Goal: Information Seeking & Learning: Learn about a topic

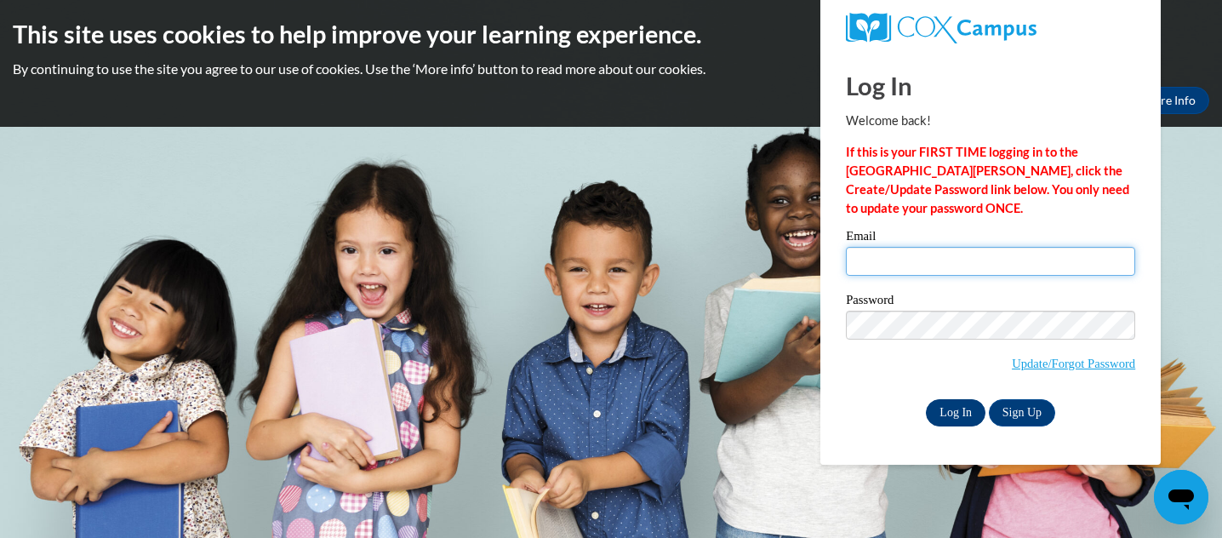
type input "jessica.barbera@k12.hi.us"
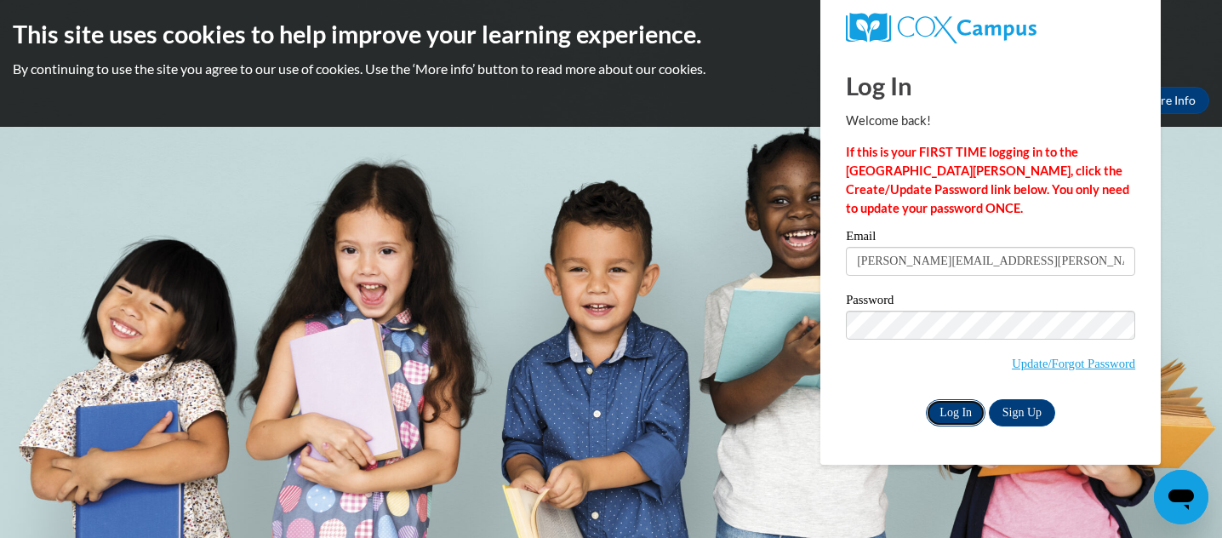
click at [946, 405] on input "Log In" at bounding box center [956, 412] width 60 height 27
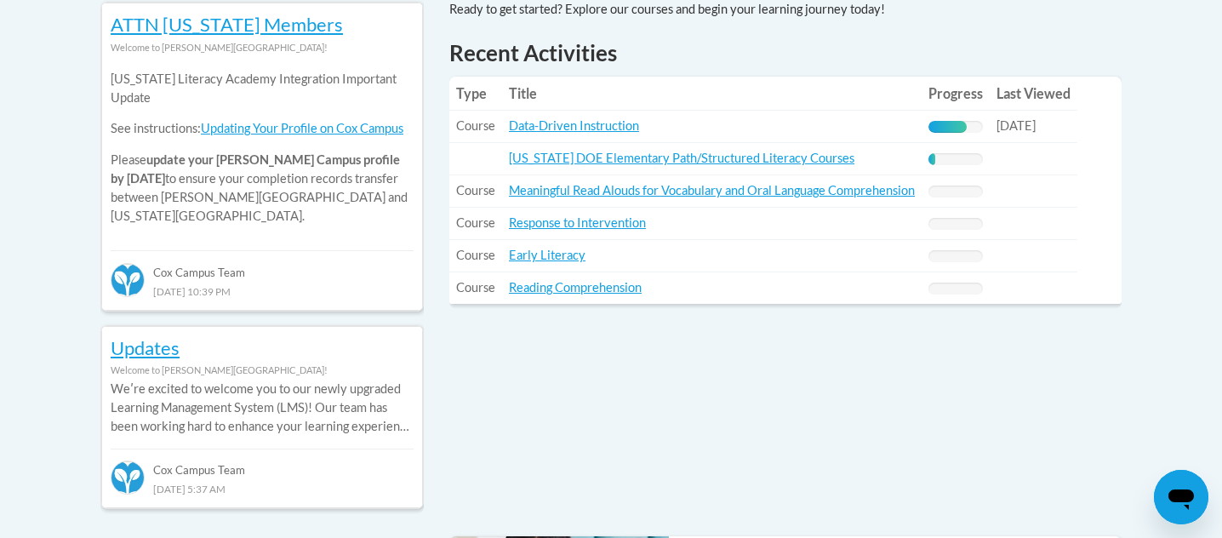
scroll to position [754, 0]
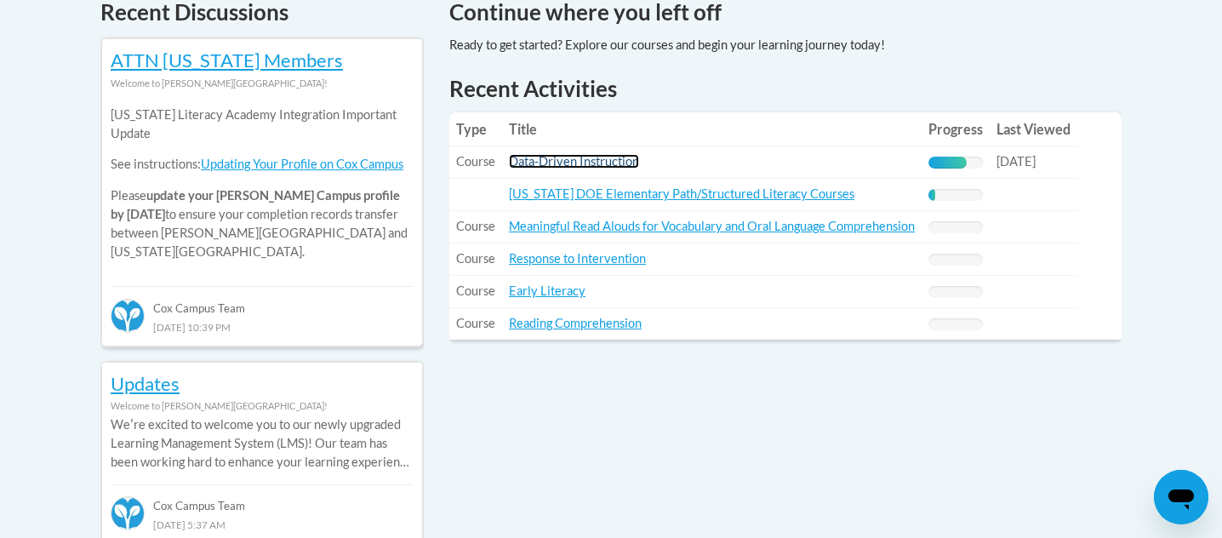
click at [620, 155] on link "Data-Driven Instruction" at bounding box center [574, 161] width 130 height 14
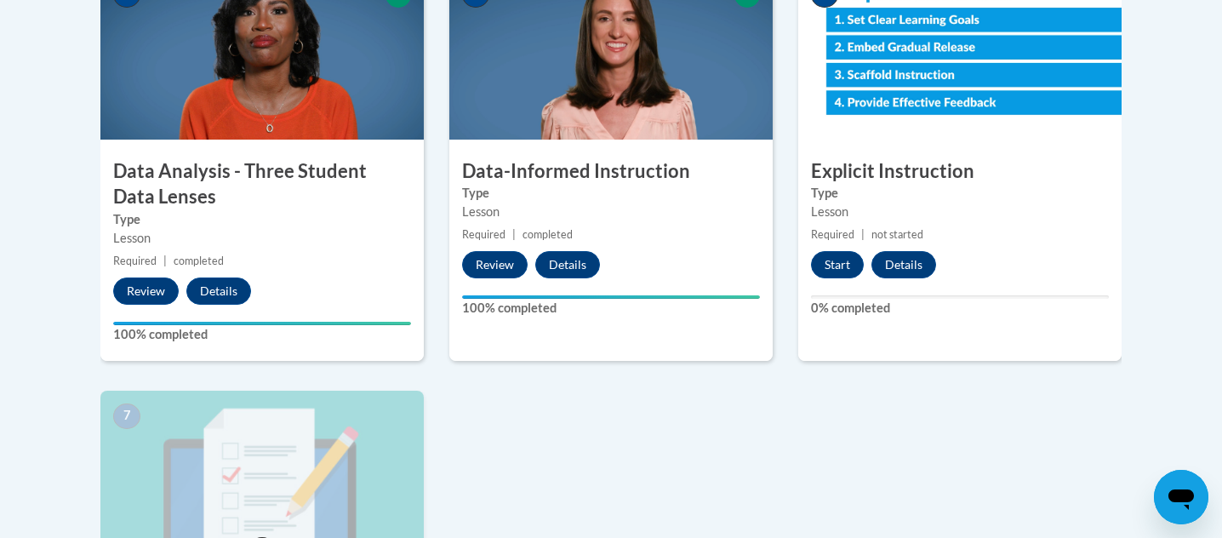
scroll to position [1090, 0]
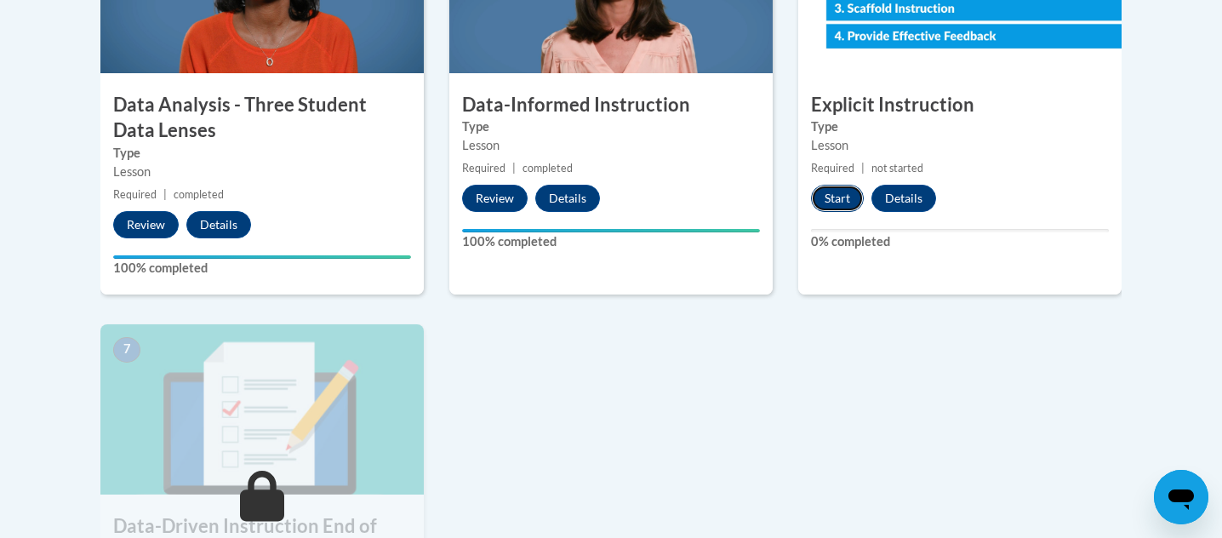
click at [837, 202] on button "Start" at bounding box center [837, 198] width 53 height 27
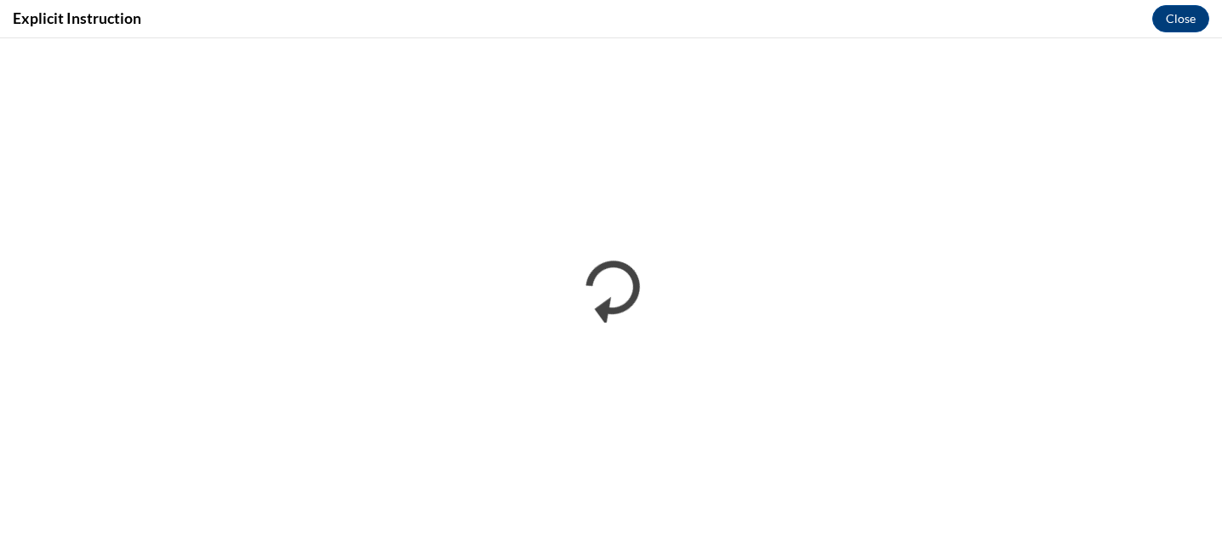
scroll to position [0, 0]
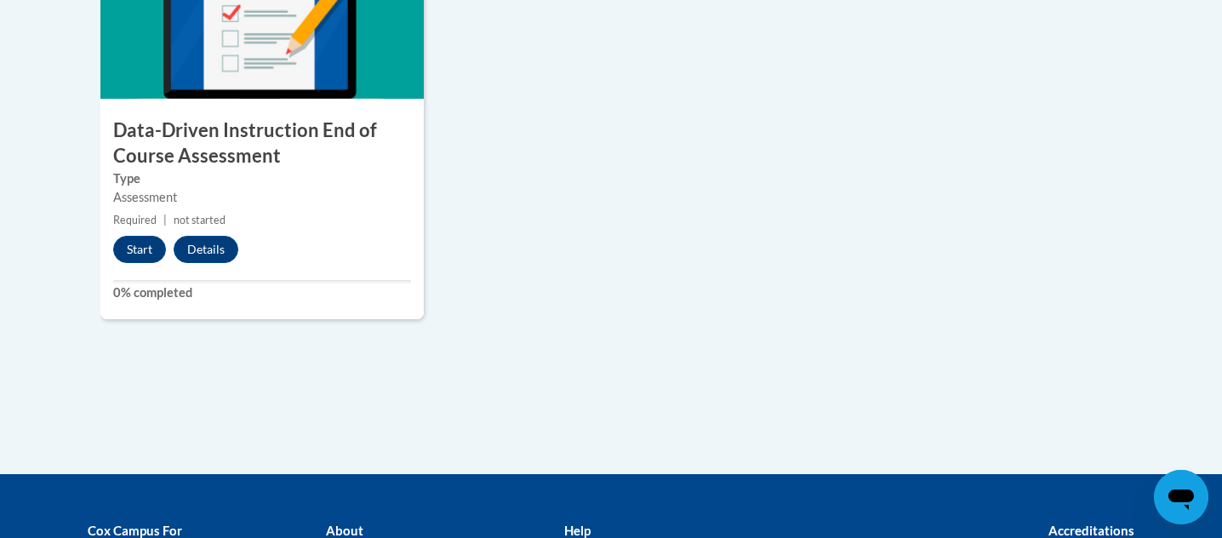
scroll to position [1476, 0]
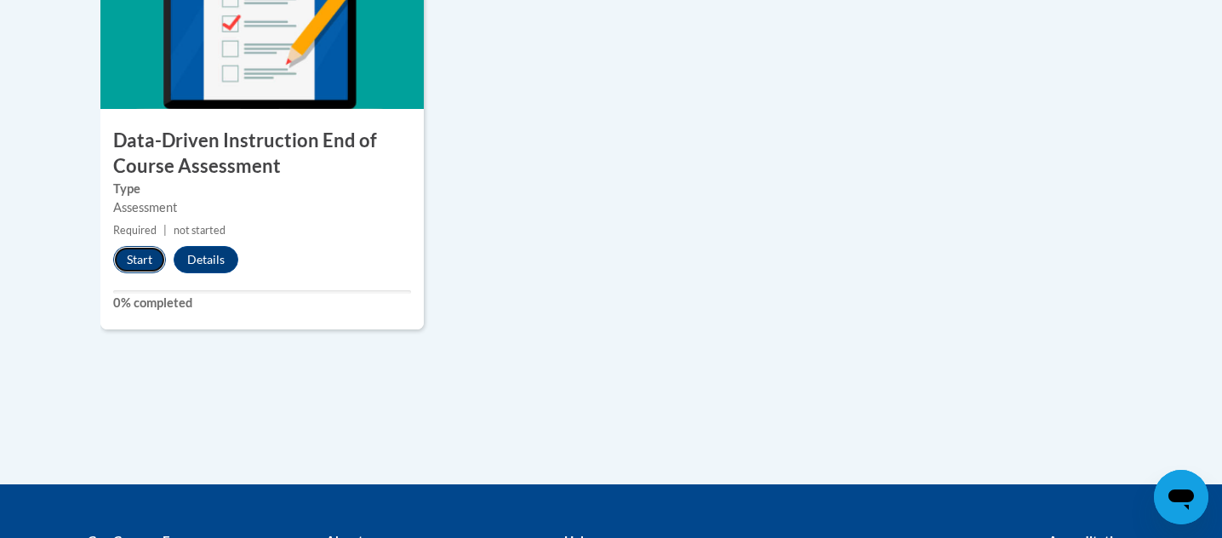
click at [125, 254] on button "Start" at bounding box center [139, 259] width 53 height 27
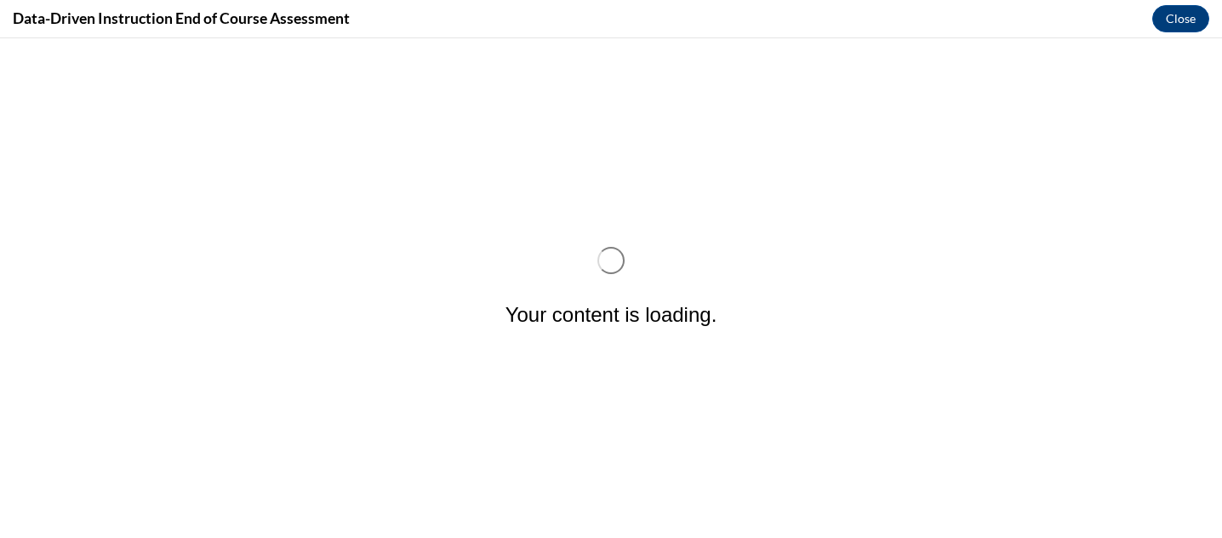
scroll to position [0, 0]
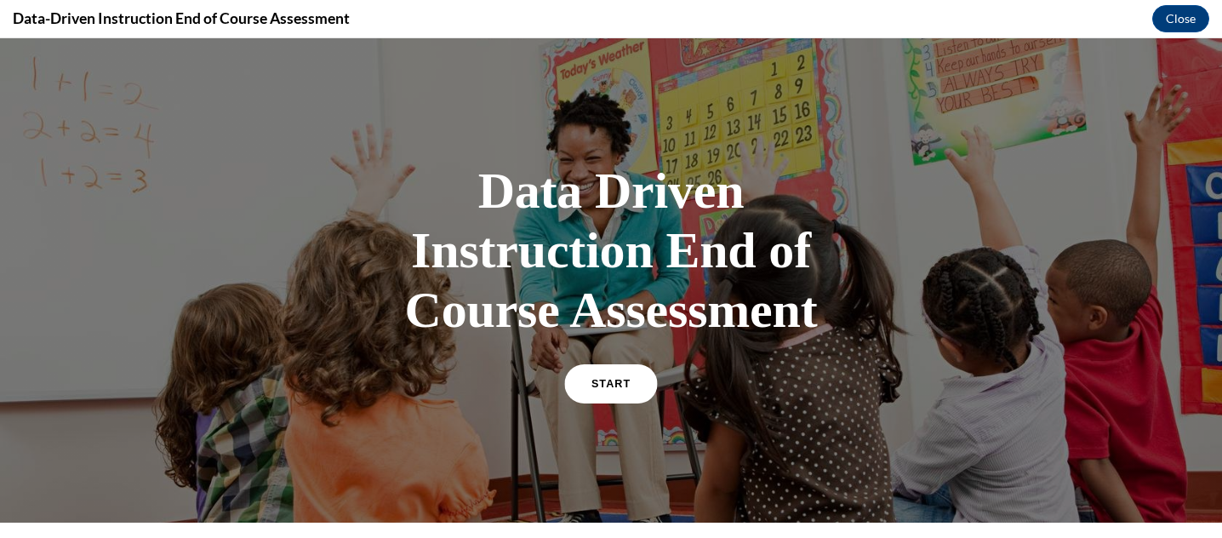
click at [633, 379] on link "START" at bounding box center [610, 383] width 93 height 39
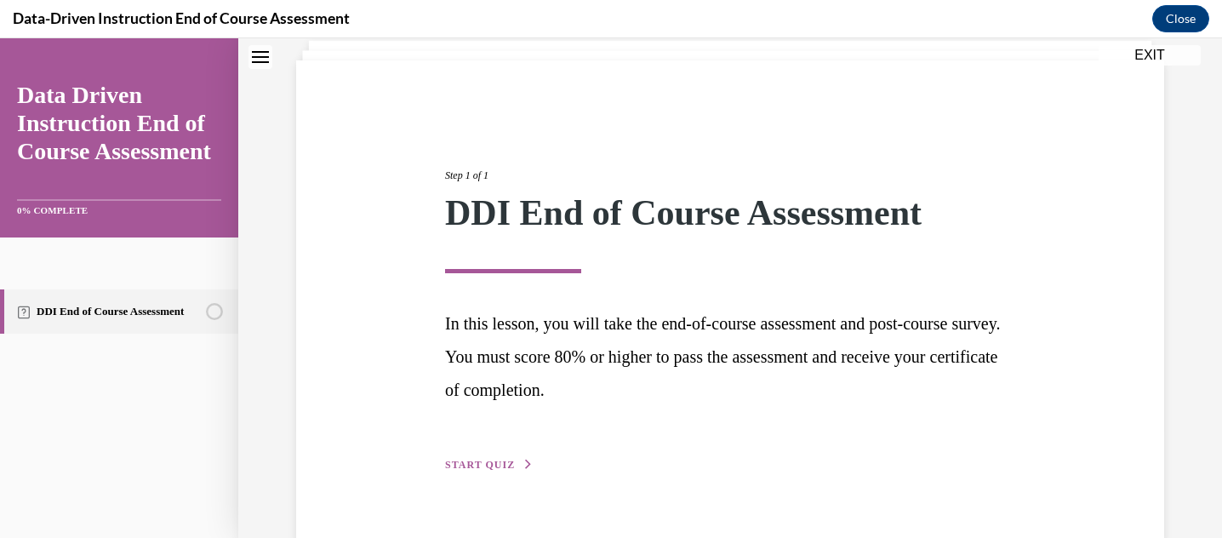
scroll to position [146, 0]
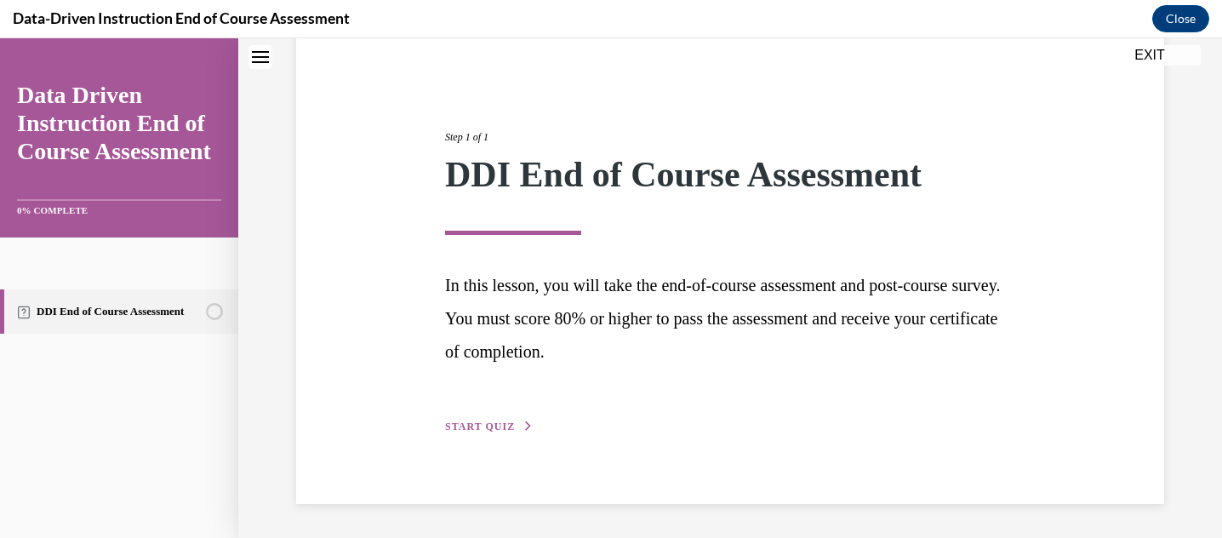
click at [495, 431] on span "START QUIZ" at bounding box center [480, 426] width 70 height 12
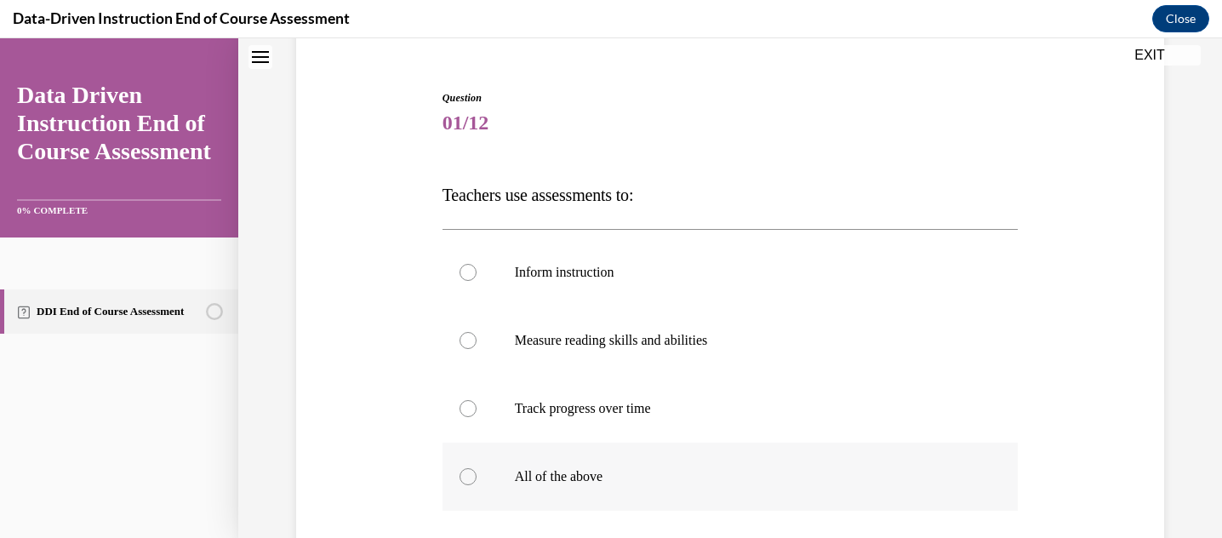
click at [534, 460] on label "All of the above" at bounding box center [730, 476] width 576 height 68
click at [477, 468] on input "All of the above" at bounding box center [468, 476] width 17 height 17
radio input "true"
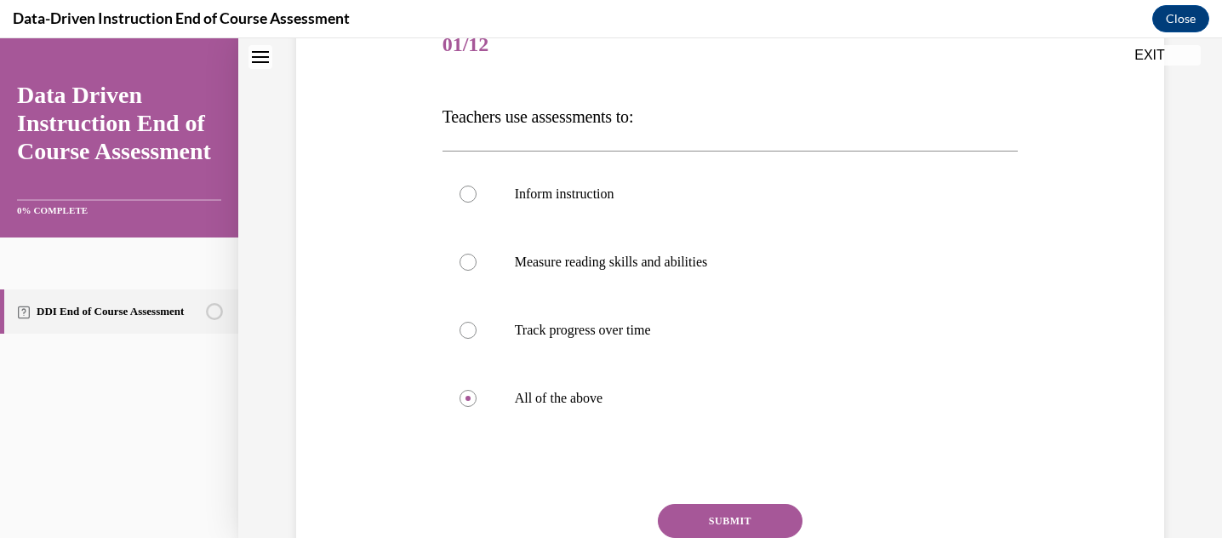
click at [747, 505] on button "SUBMIT" at bounding box center [730, 521] width 145 height 34
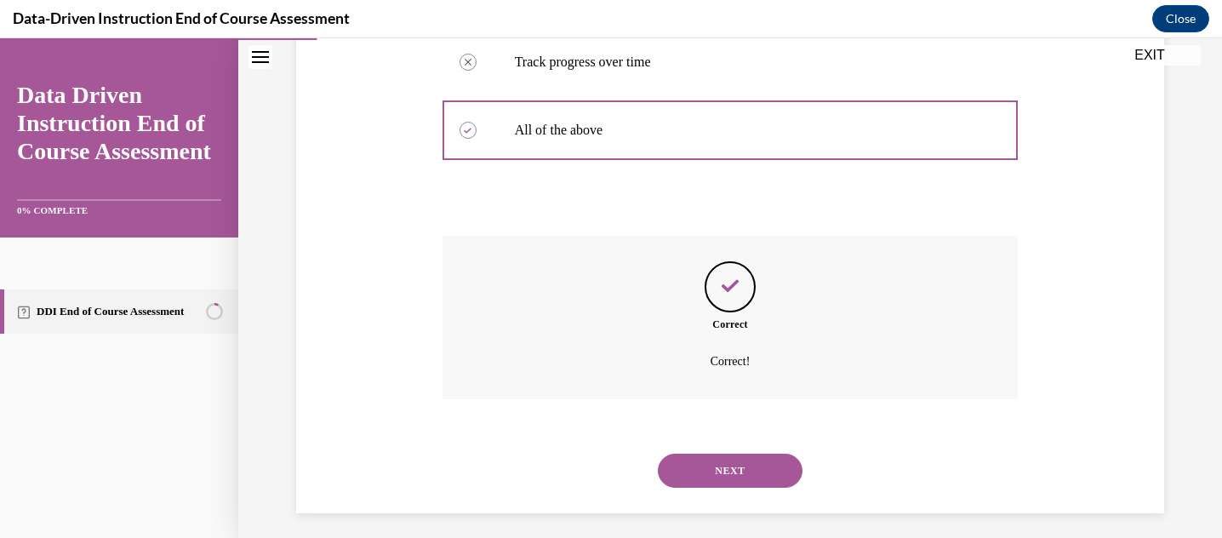
scroll to position [502, 0]
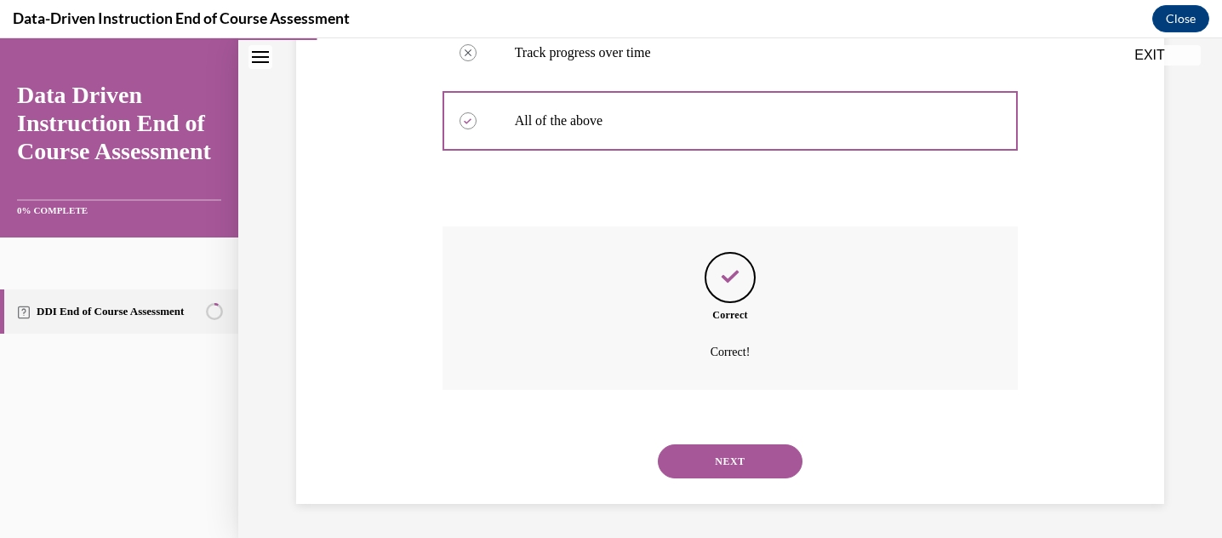
click at [744, 457] on button "NEXT" at bounding box center [730, 461] width 145 height 34
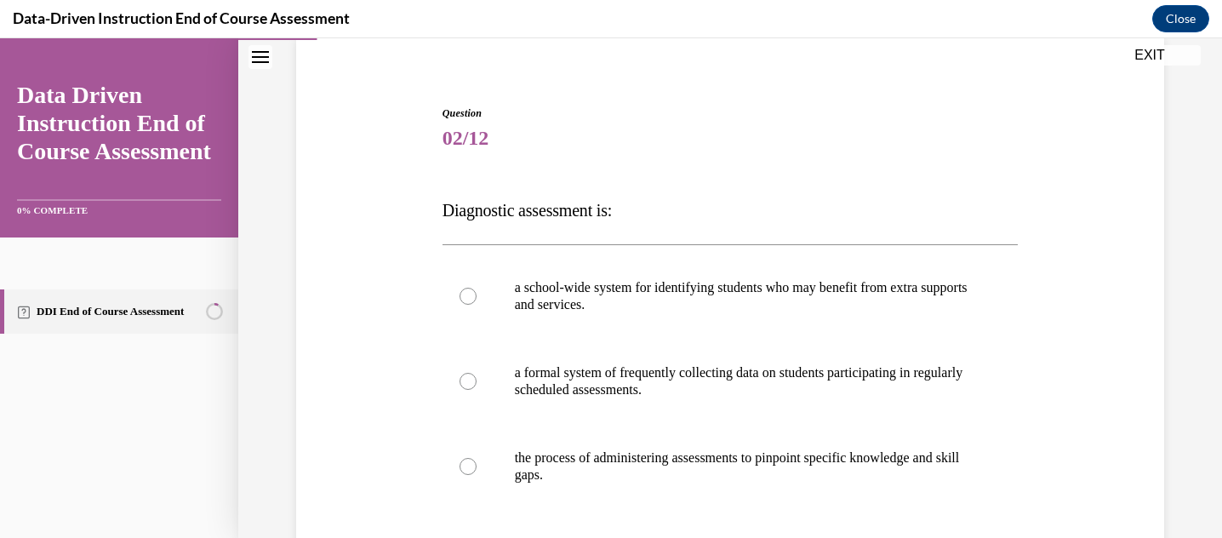
scroll to position [132, 0]
click at [786, 452] on p "the process of administering assessments to pinpoint specific knowledge and ski…" at bounding box center [745, 465] width 461 height 34
click at [477, 457] on input "the process of administering assessments to pinpoint specific knowledge and ski…" at bounding box center [468, 465] width 17 height 17
radio input "true"
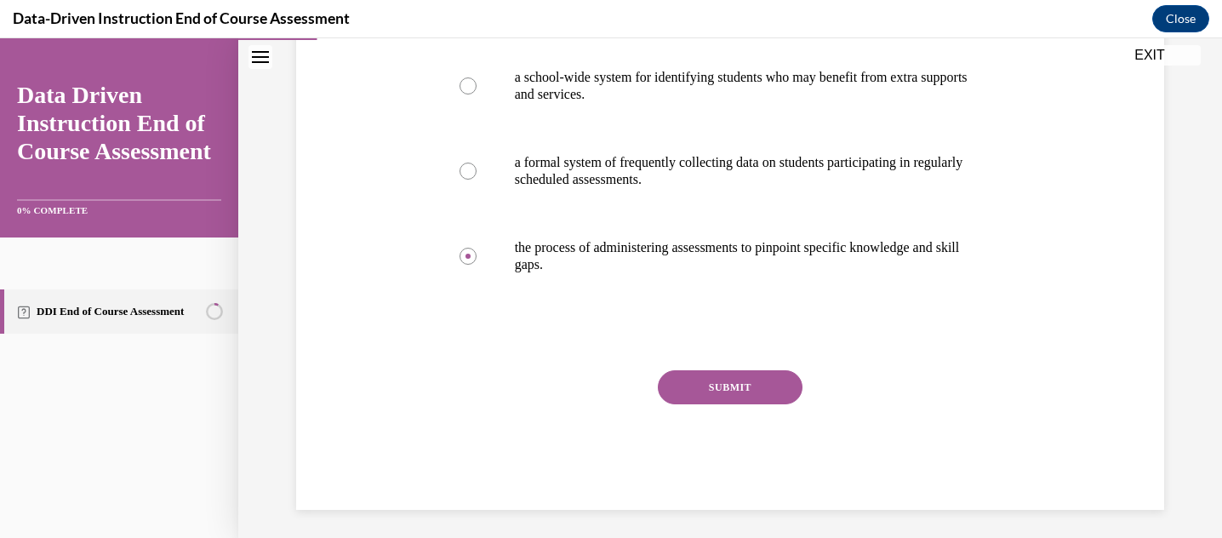
click at [778, 399] on button "SUBMIT" at bounding box center [730, 387] width 145 height 34
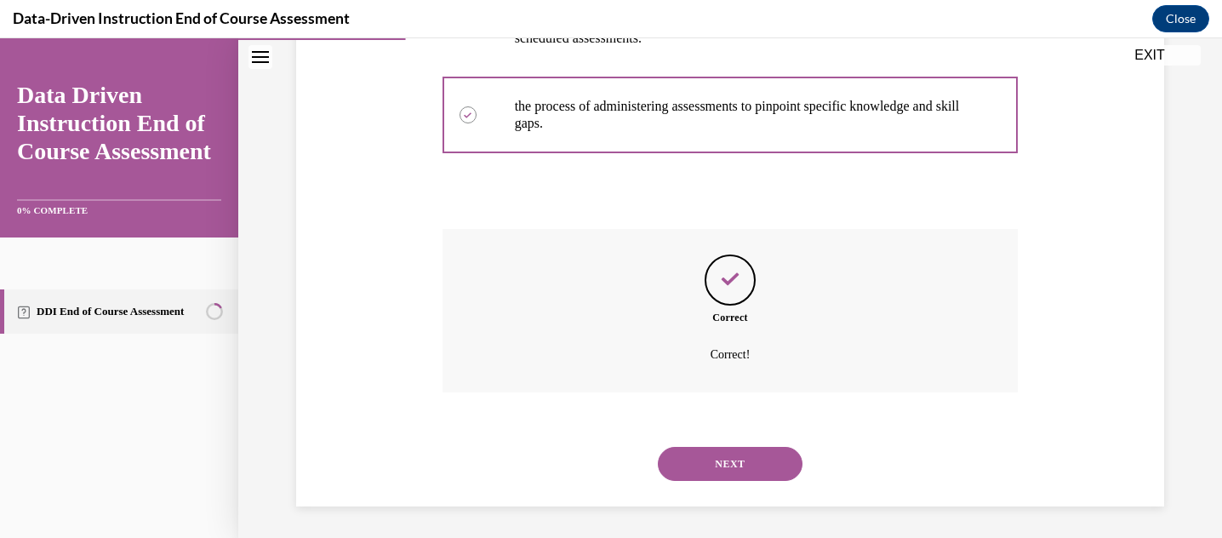
scroll to position [485, 0]
click at [700, 455] on button "NEXT" at bounding box center [730, 461] width 145 height 34
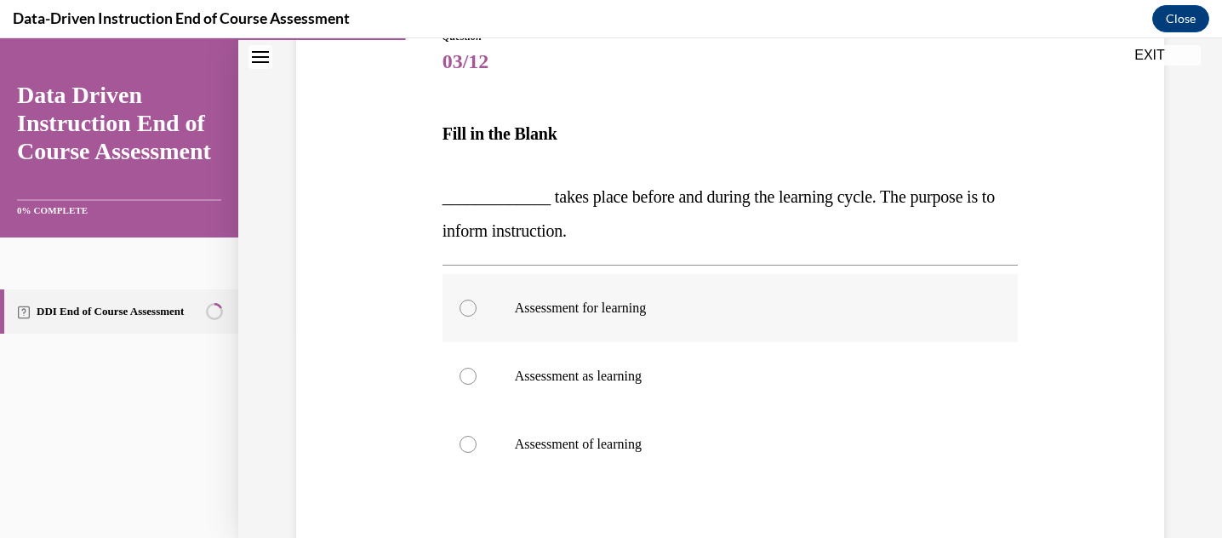
scroll to position [214, 0]
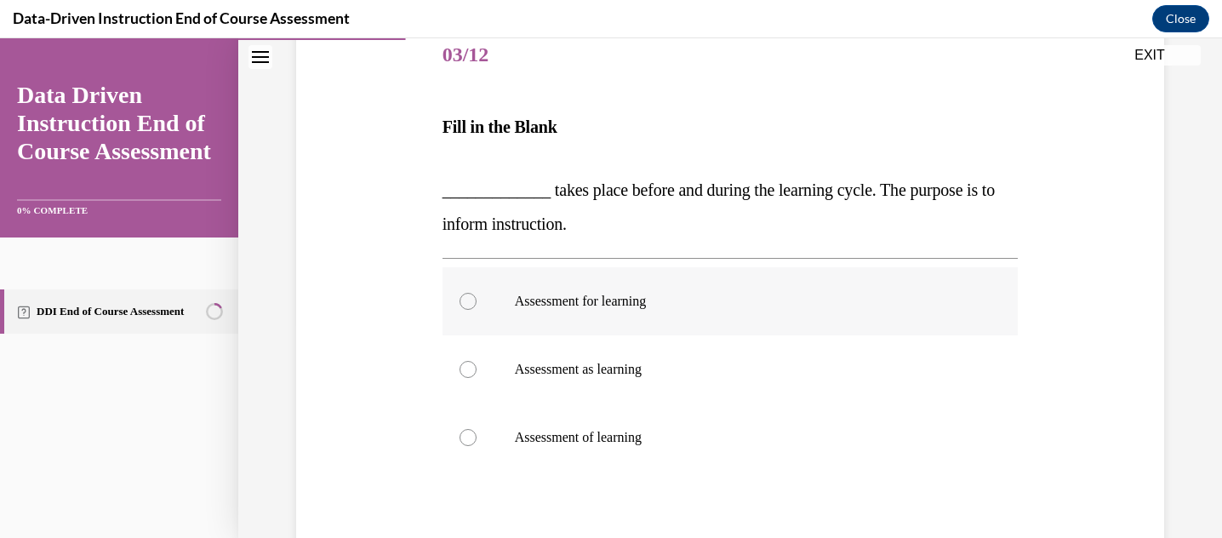
click at [519, 310] on label "Assessment for learning" at bounding box center [730, 301] width 576 height 68
click at [477, 310] on input "Assessment for learning" at bounding box center [468, 301] width 17 height 17
radio input "true"
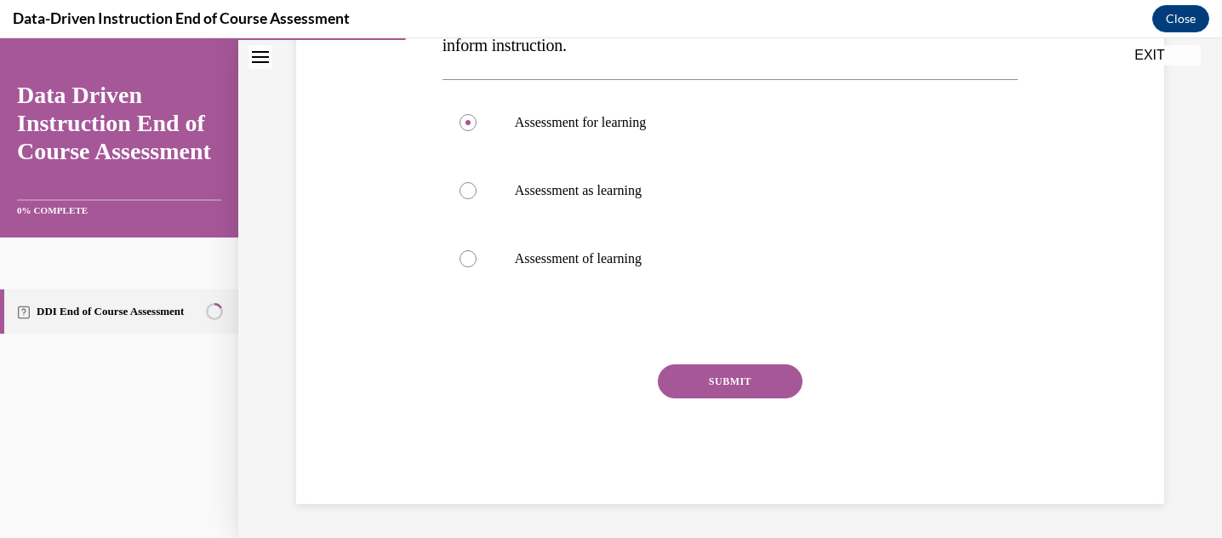
click at [693, 380] on button "SUBMIT" at bounding box center [730, 381] width 145 height 34
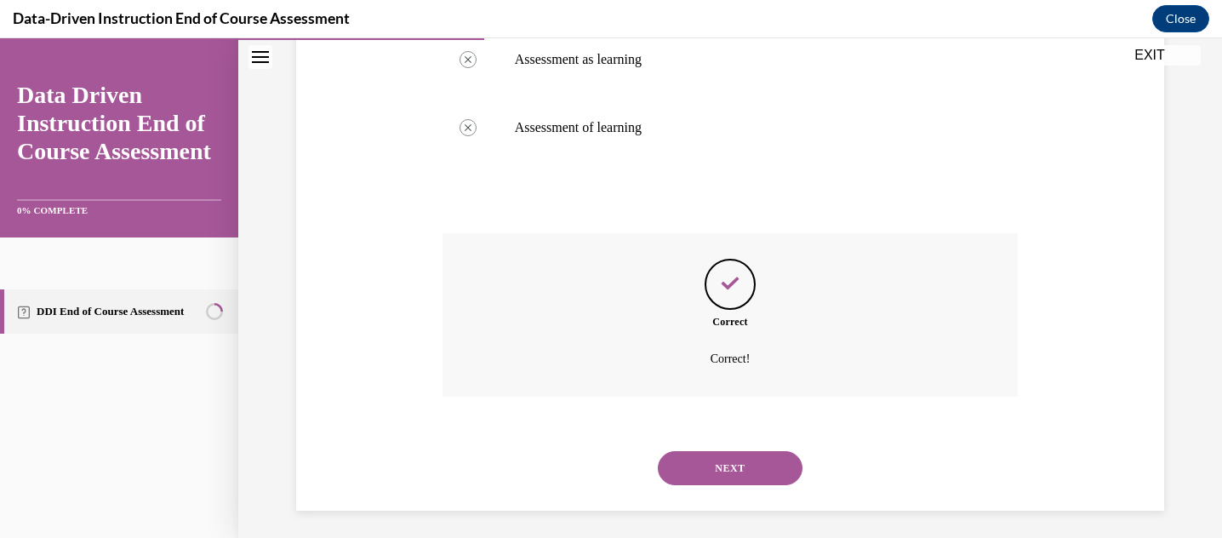
scroll to position [531, 0]
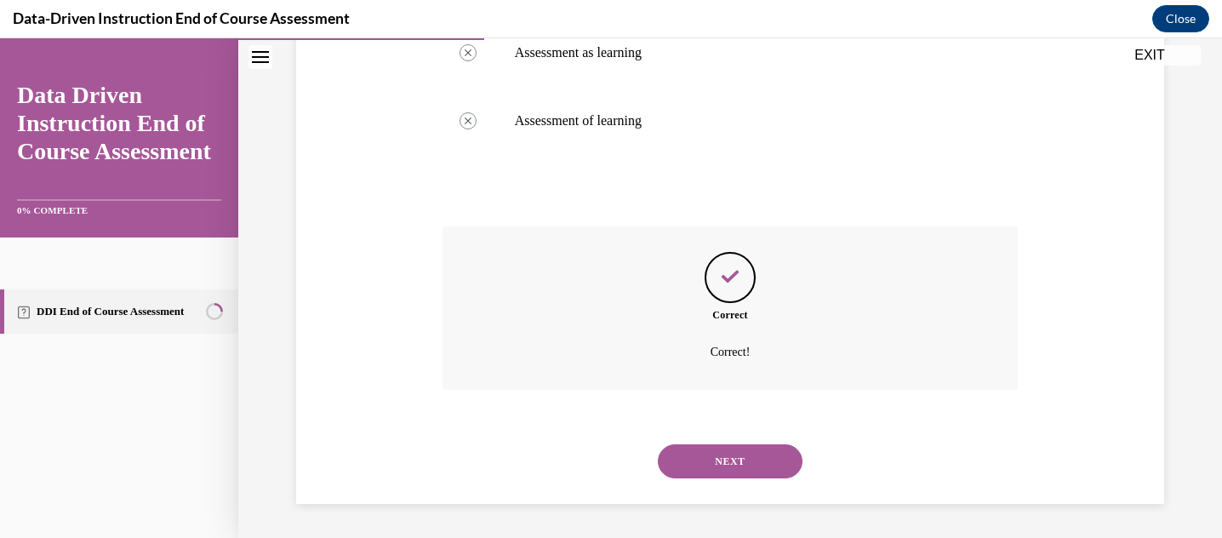
click at [736, 456] on button "NEXT" at bounding box center [730, 461] width 145 height 34
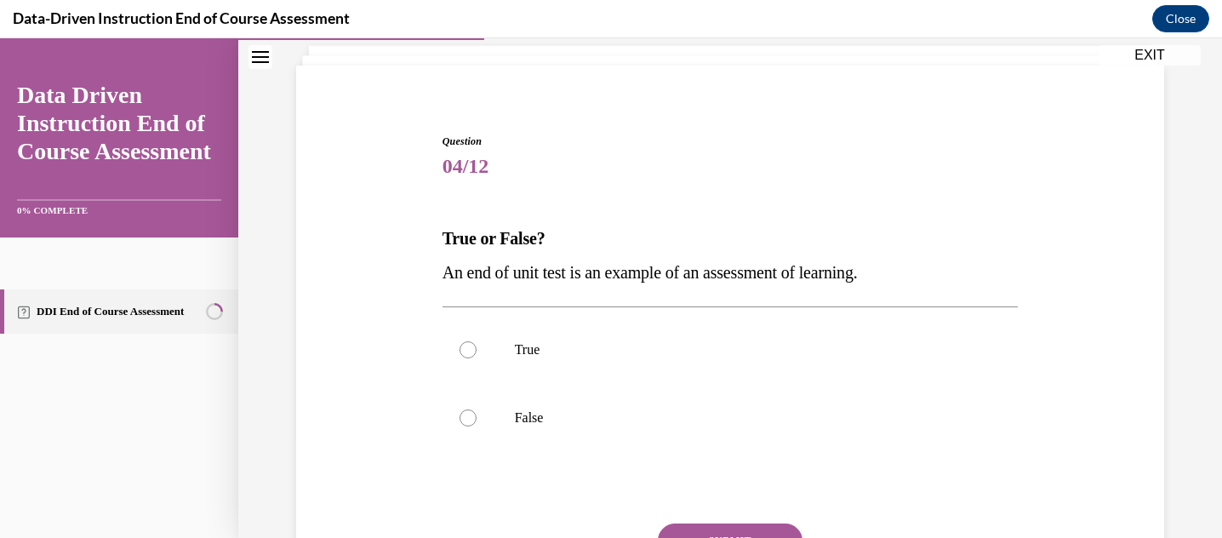
scroll to position [105, 0]
click at [551, 340] on p "True" at bounding box center [745, 348] width 461 height 17
click at [477, 340] on input "True" at bounding box center [468, 348] width 17 height 17
radio input "true"
click at [743, 528] on button "SUBMIT" at bounding box center [730, 539] width 145 height 34
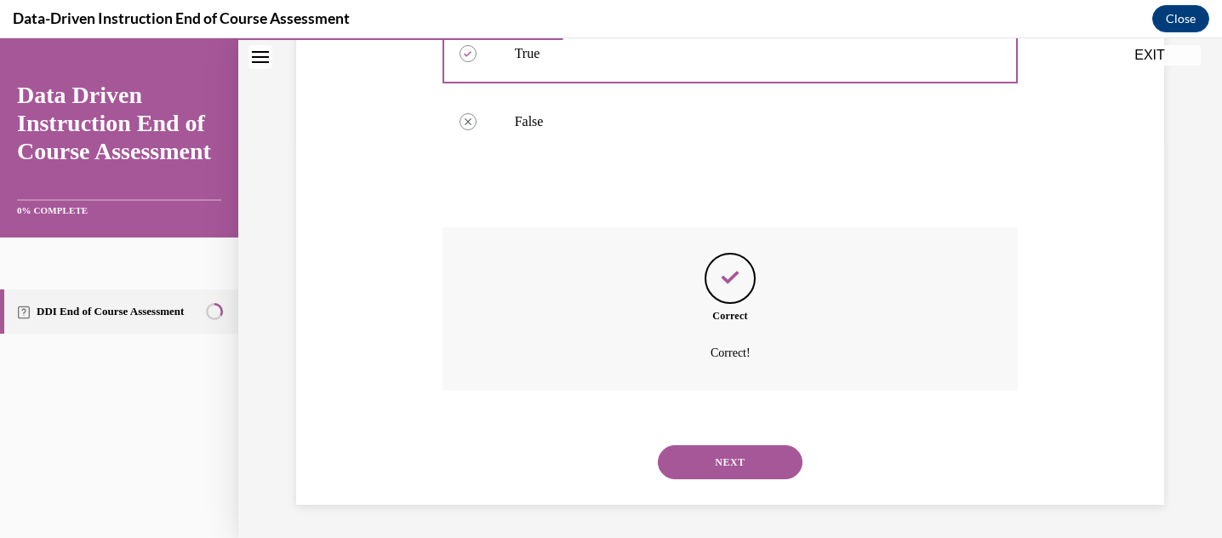
scroll to position [400, 0]
click at [740, 465] on button "NEXT" at bounding box center [730, 461] width 145 height 34
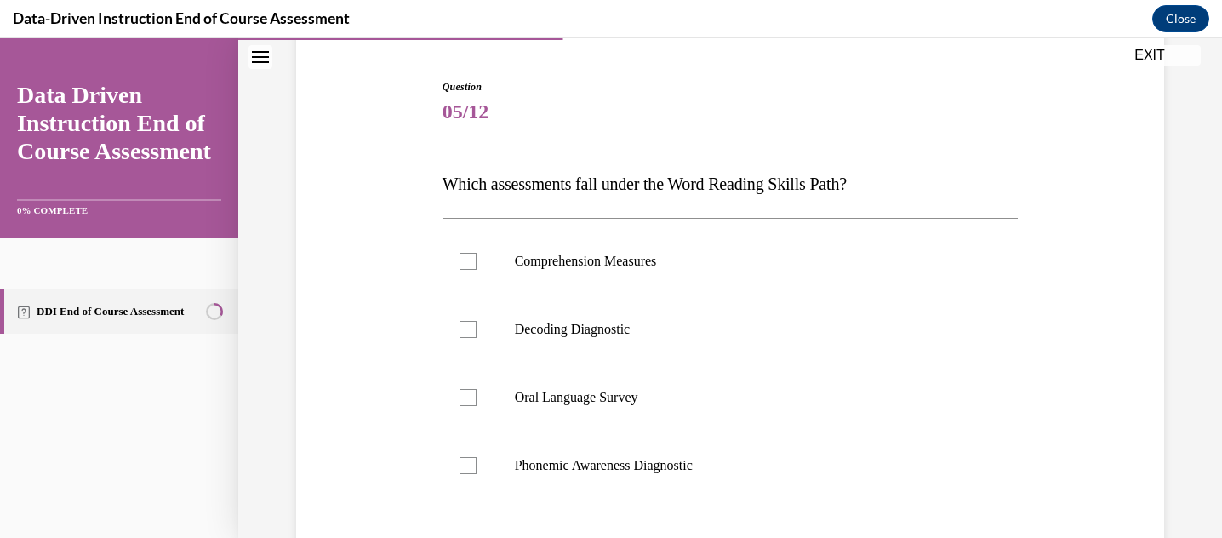
scroll to position [159, 0]
click at [478, 323] on label "Decoding Diagnostic" at bounding box center [730, 328] width 576 height 68
click at [477, 323] on input "Decoding Diagnostic" at bounding box center [468, 327] width 17 height 17
checkbox input "true"
click at [473, 464] on div at bounding box center [468, 463] width 17 height 17
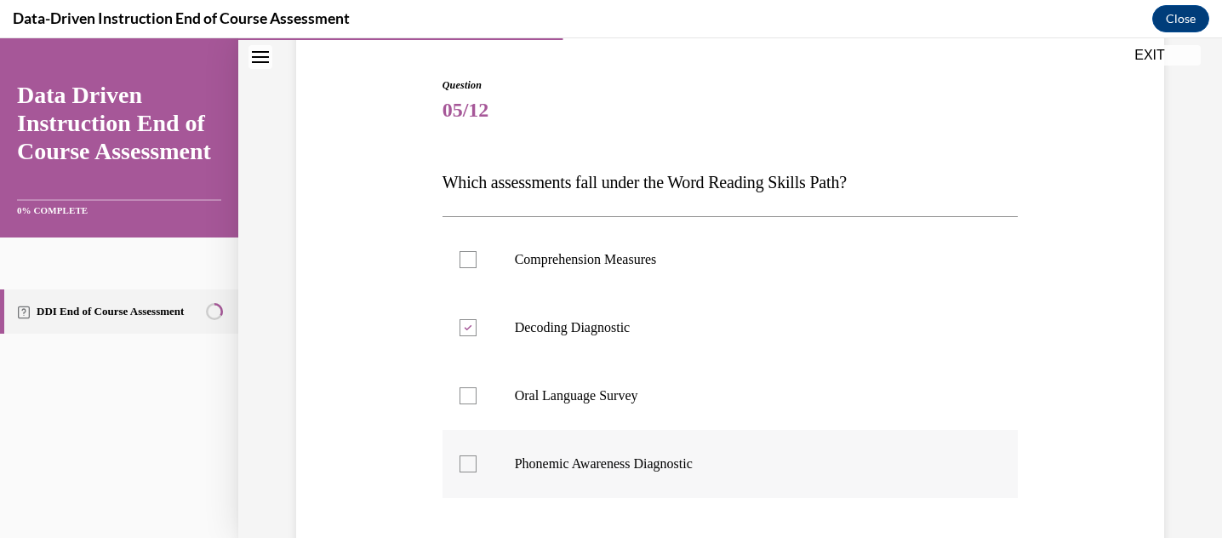
click at [473, 464] on input "Phonemic Awareness Diagnostic" at bounding box center [468, 463] width 17 height 17
checkbox input "true"
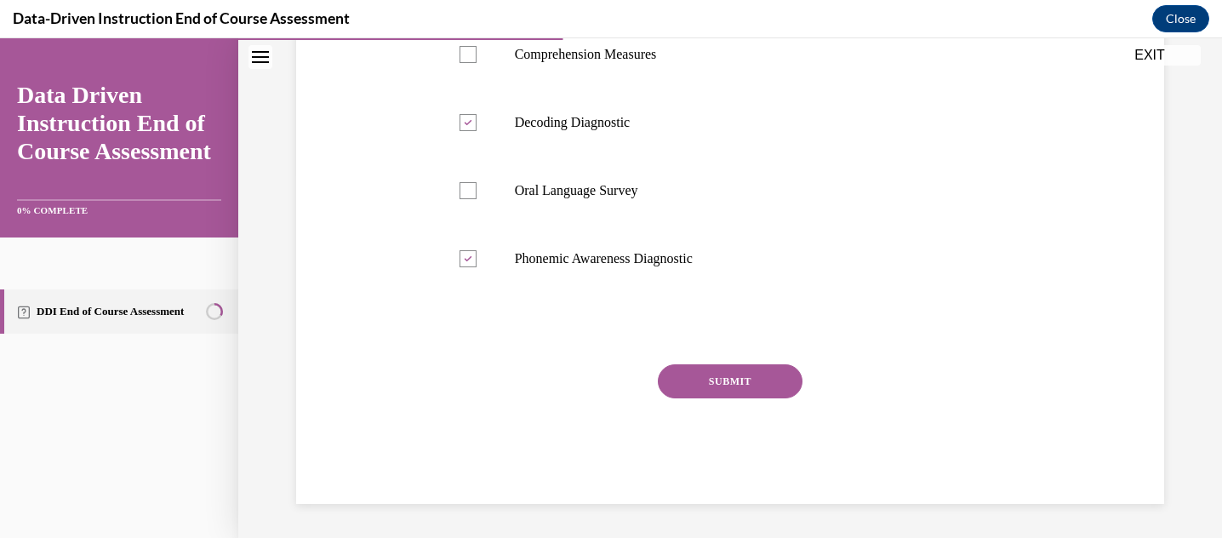
click at [756, 374] on button "SUBMIT" at bounding box center [730, 381] width 145 height 34
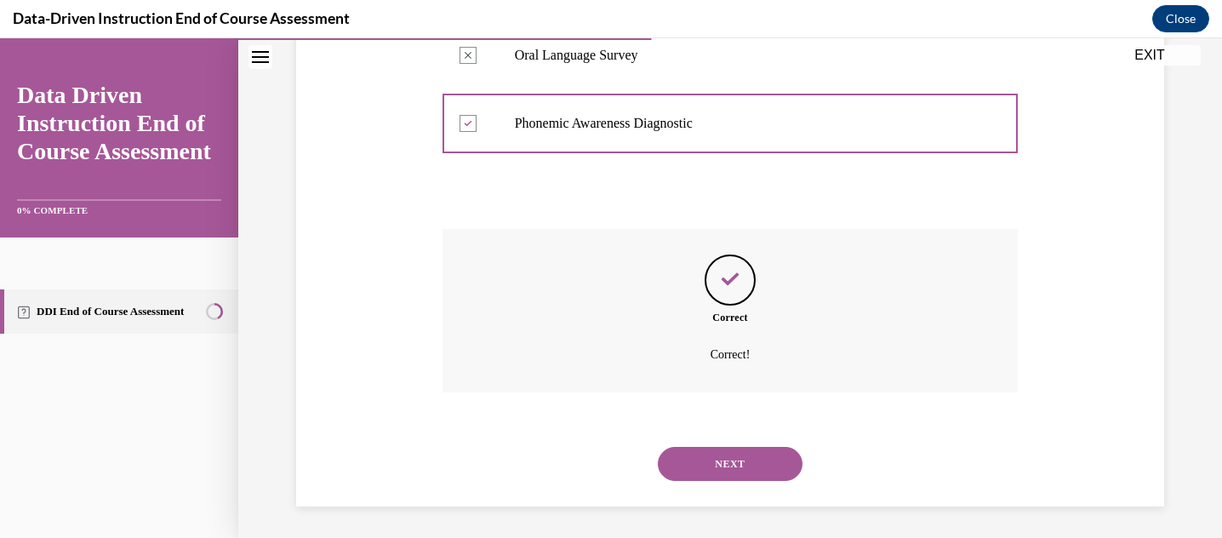
scroll to position [502, 0]
click at [761, 466] on button "NEXT" at bounding box center [730, 461] width 145 height 34
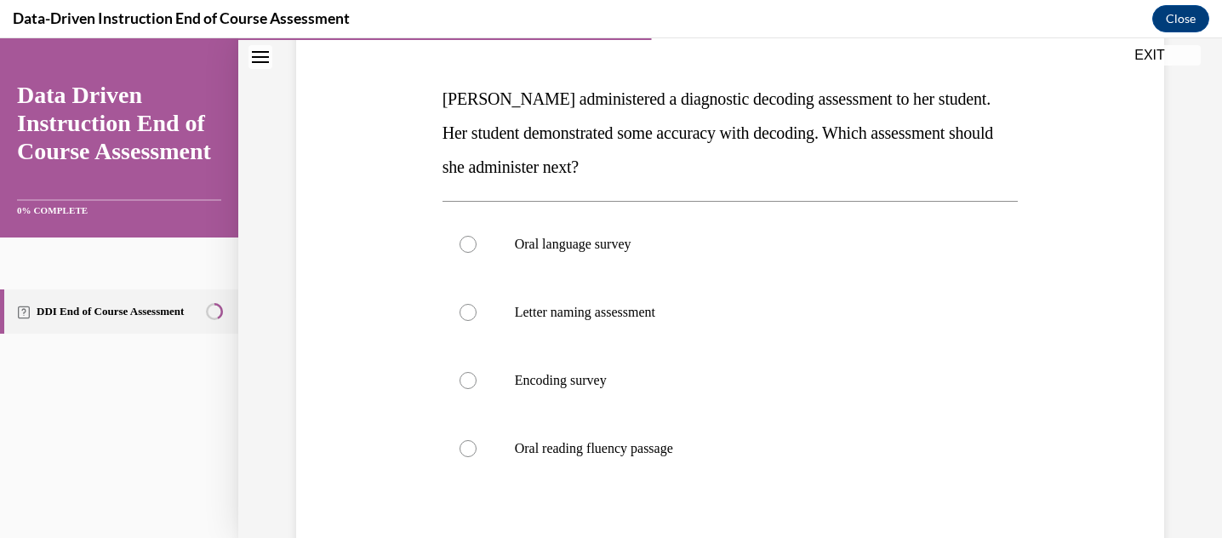
scroll to position [244, 0]
click at [495, 380] on label "Encoding survey" at bounding box center [730, 379] width 576 height 68
click at [477, 380] on input "Encoding survey" at bounding box center [468, 378] width 17 height 17
radio input "true"
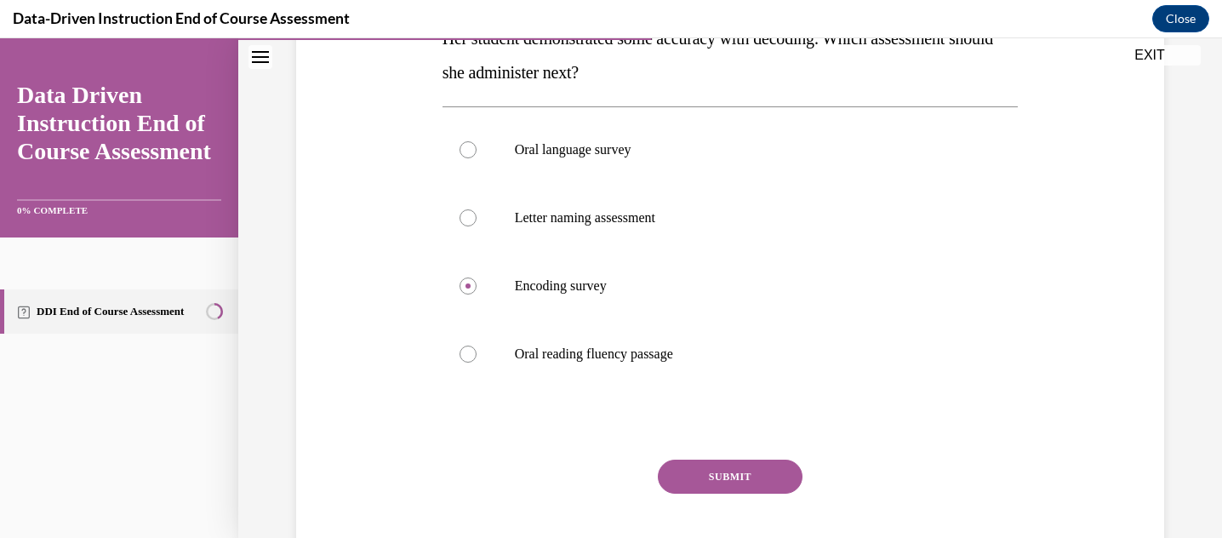
click at [706, 480] on button "SUBMIT" at bounding box center [730, 477] width 145 height 34
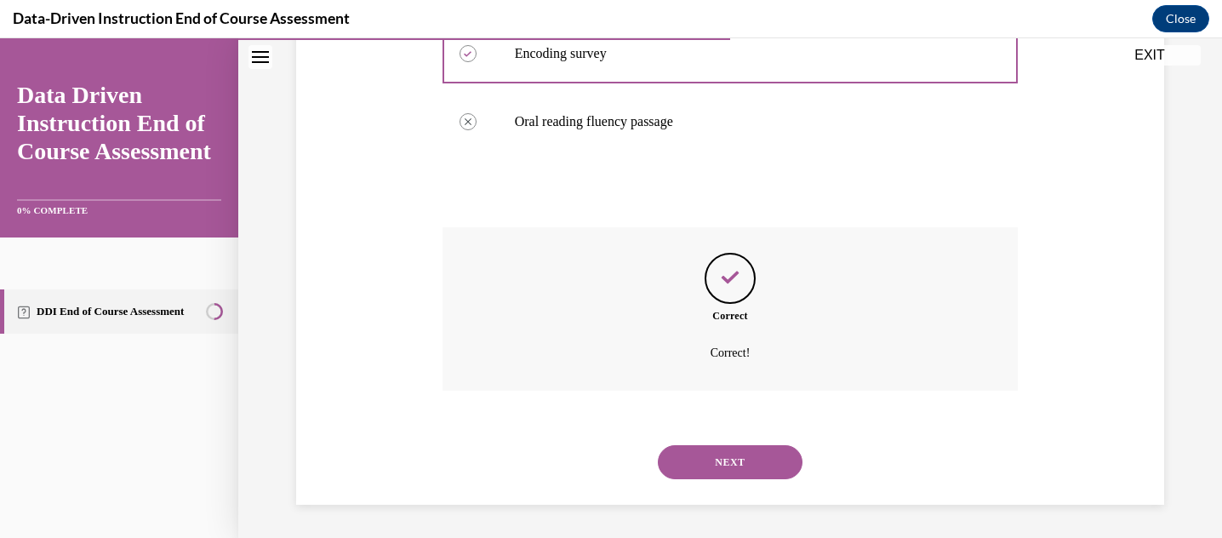
scroll to position [570, 0]
click at [713, 479] on div "NEXT" at bounding box center [730, 461] width 576 height 68
click at [715, 467] on button "NEXT" at bounding box center [730, 461] width 145 height 34
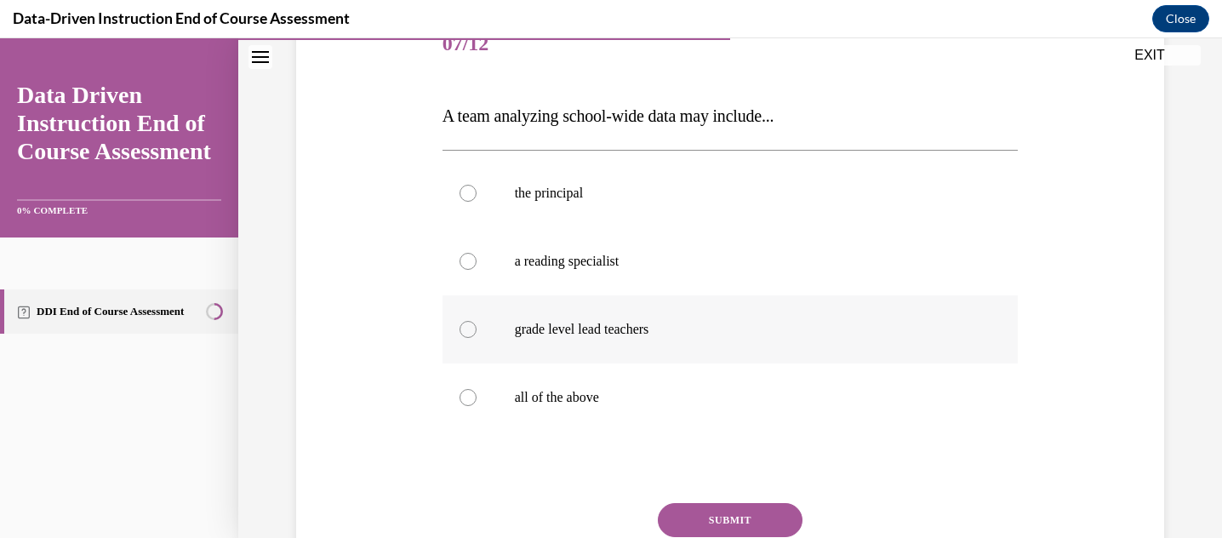
scroll to position [228, 0]
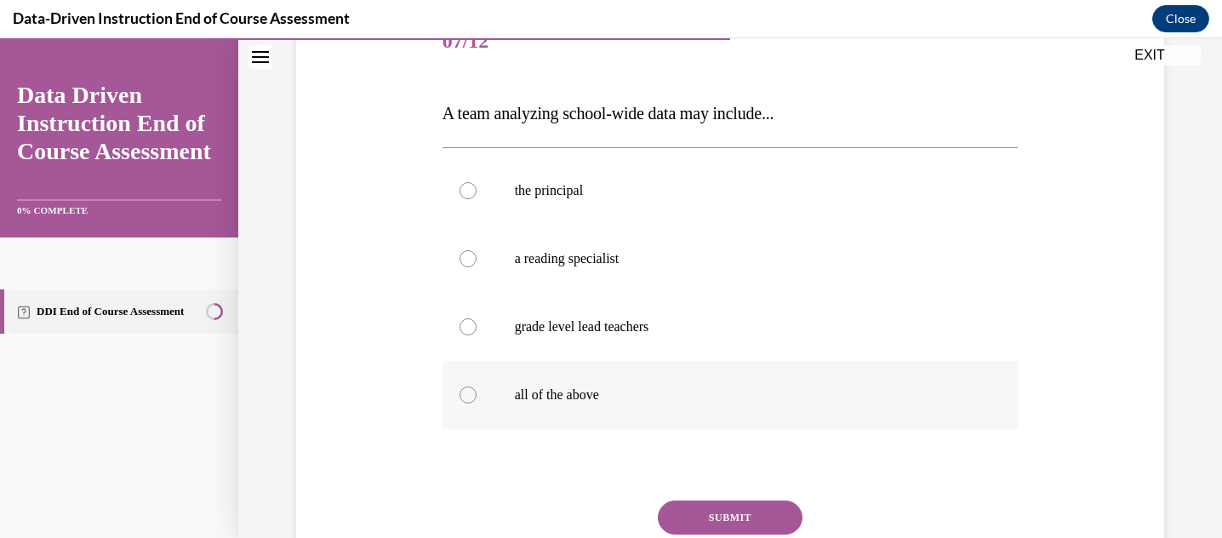
click at [544, 403] on label "all of the above" at bounding box center [730, 395] width 576 height 68
click at [477, 403] on input "all of the above" at bounding box center [468, 394] width 17 height 17
radio input "true"
click at [709, 516] on button "SUBMIT" at bounding box center [730, 517] width 145 height 34
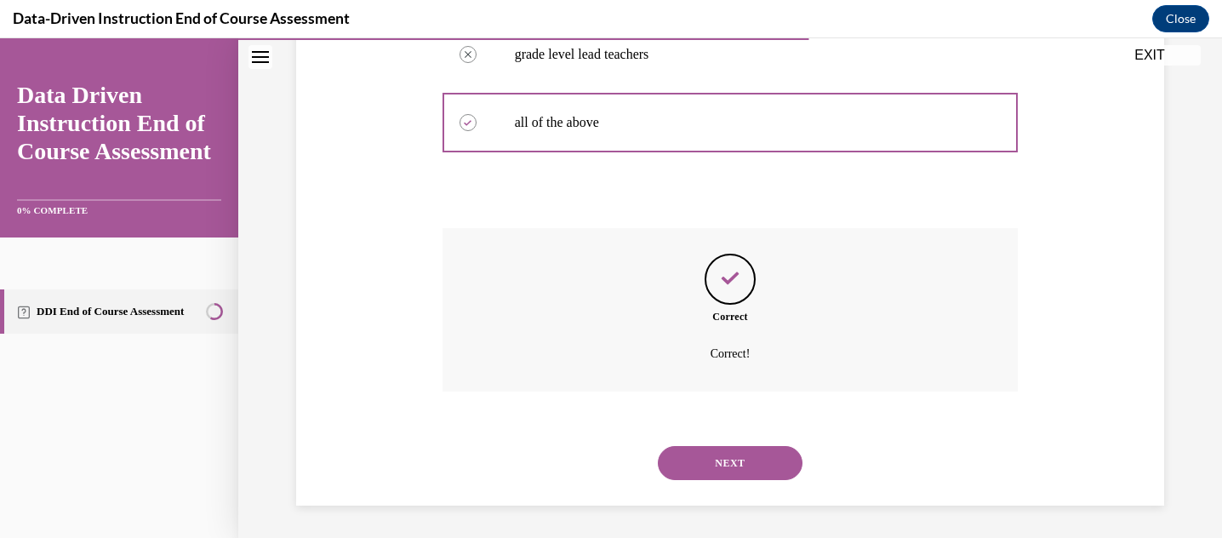
scroll to position [502, 0]
click at [684, 456] on button "NEXT" at bounding box center [730, 461] width 145 height 34
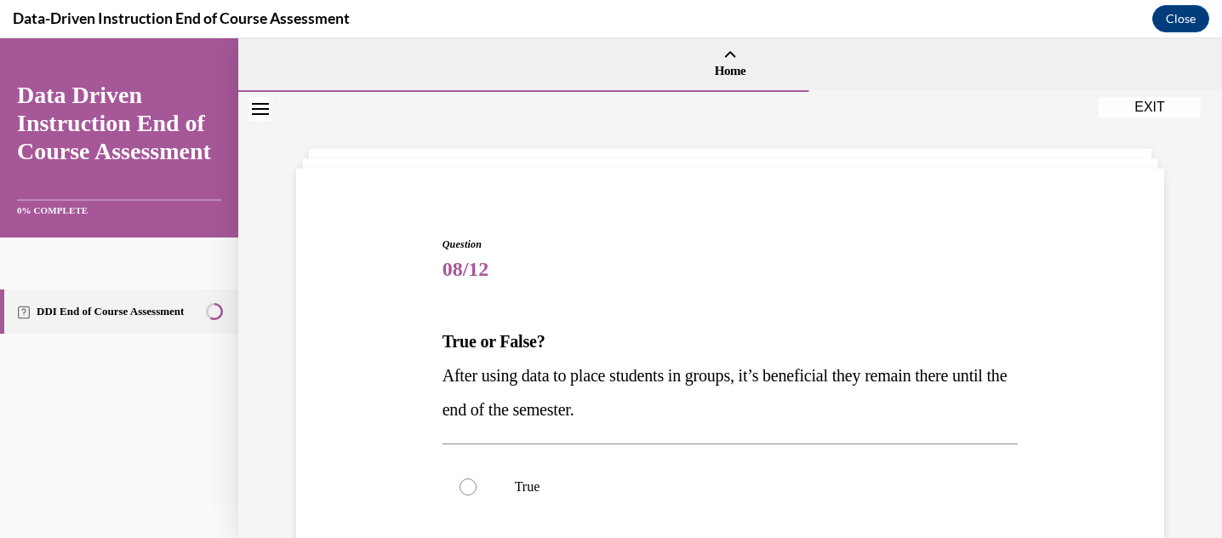
click at [663, 400] on p "After using data to place students in groups, it’s beneficial they remain there…" at bounding box center [730, 392] width 576 height 68
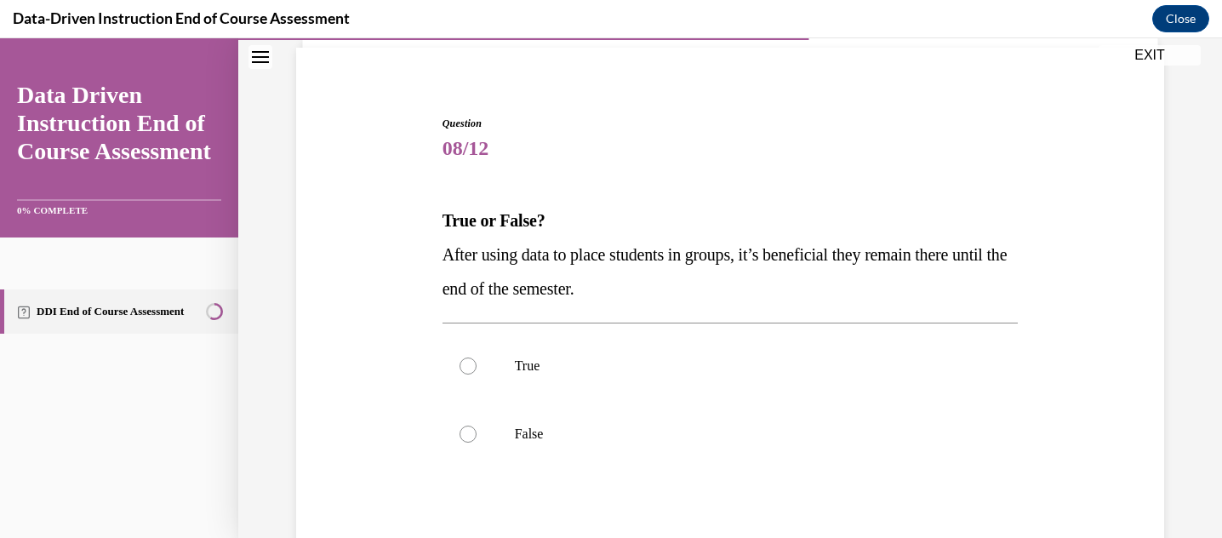
scroll to position [129, 0]
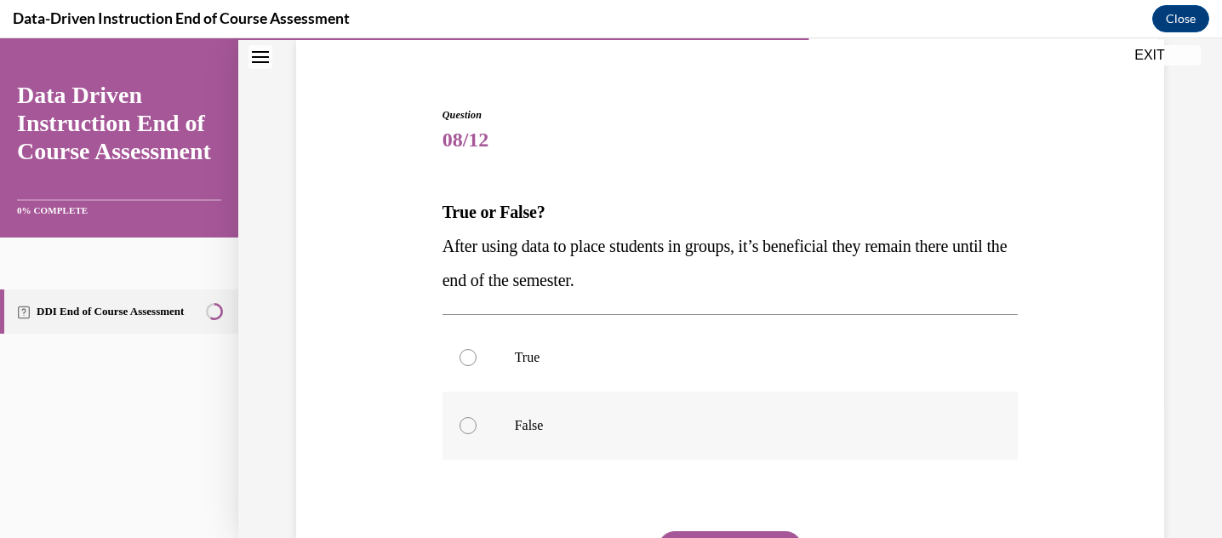
click at [569, 425] on p "False" at bounding box center [745, 425] width 461 height 17
click at [477, 425] on input "False" at bounding box center [468, 425] width 17 height 17
radio input "true"
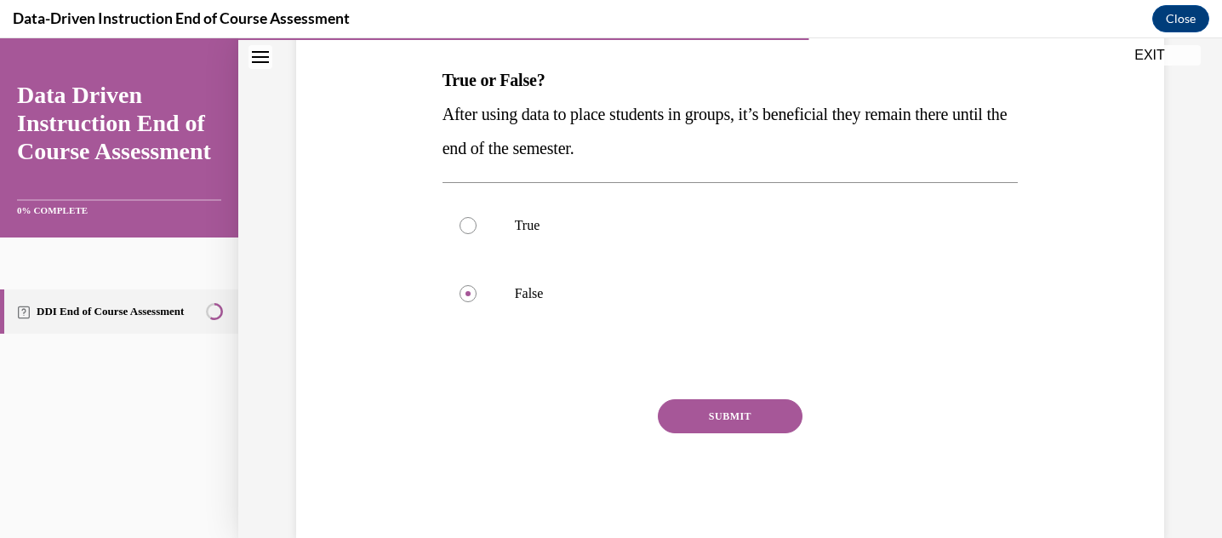
scroll to position [296, 0]
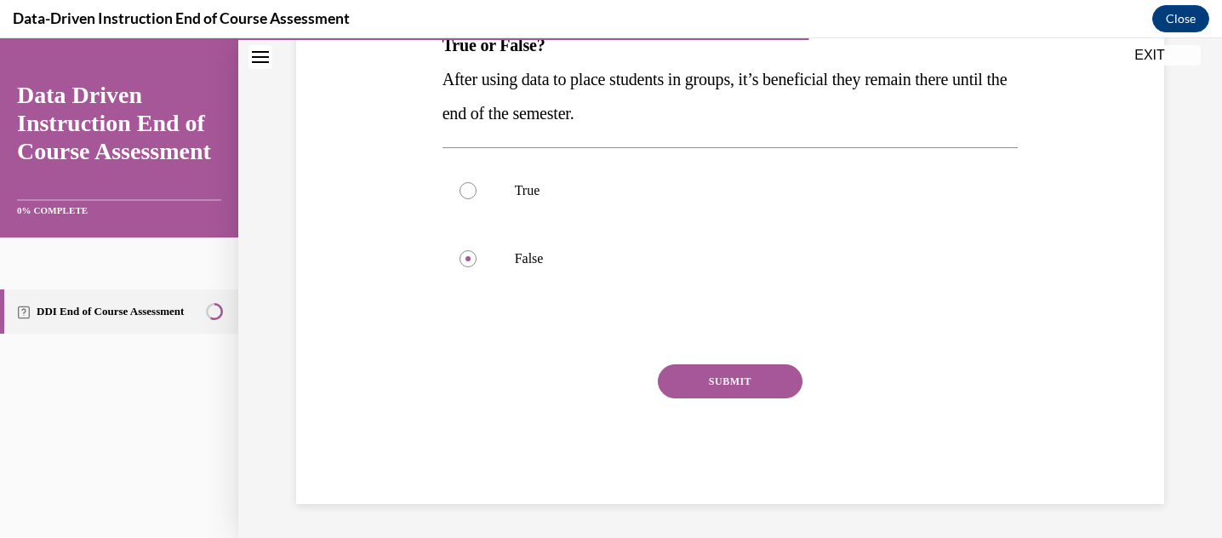
click at [738, 363] on div "Question 08/12 True or False? After using data to place students in groups, it’…" at bounding box center [730, 221] width 576 height 563
click at [728, 385] on button "SUBMIT" at bounding box center [730, 381] width 145 height 34
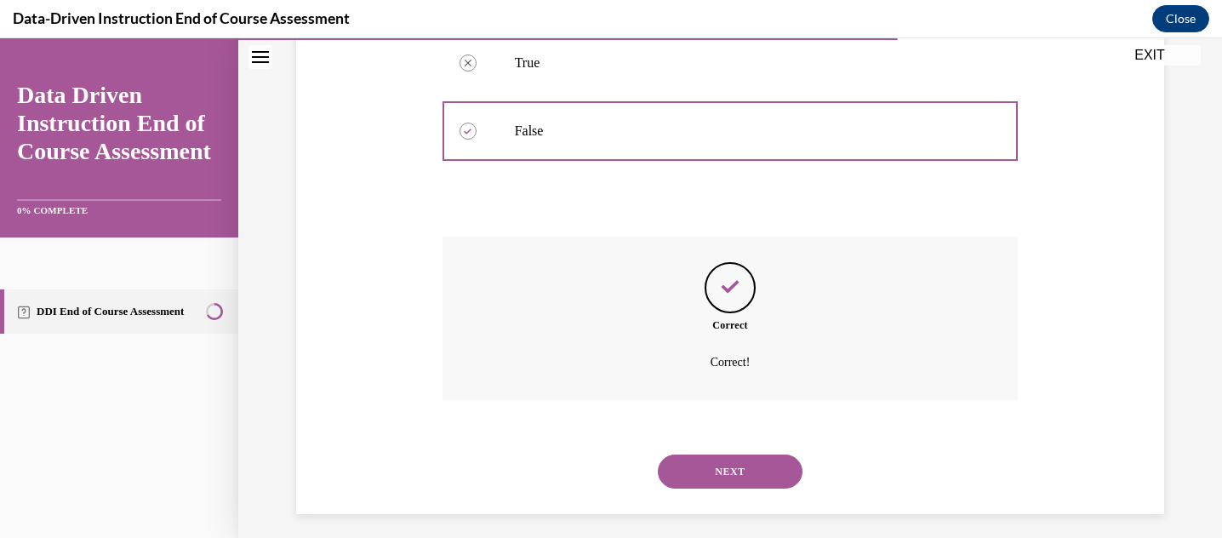
scroll to position [434, 0]
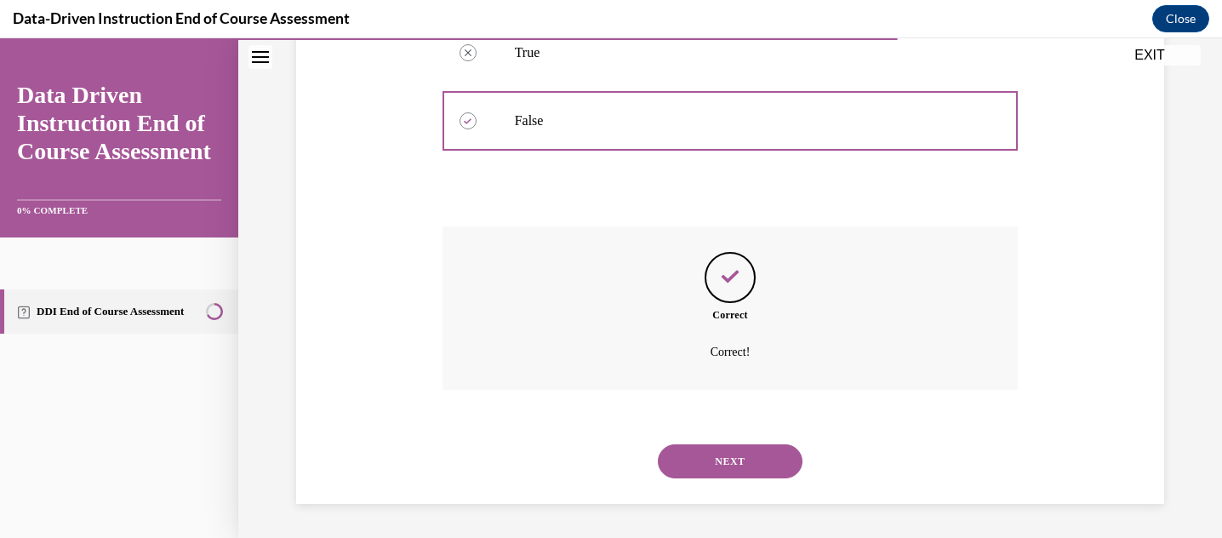
click at [700, 472] on button "NEXT" at bounding box center [730, 461] width 145 height 34
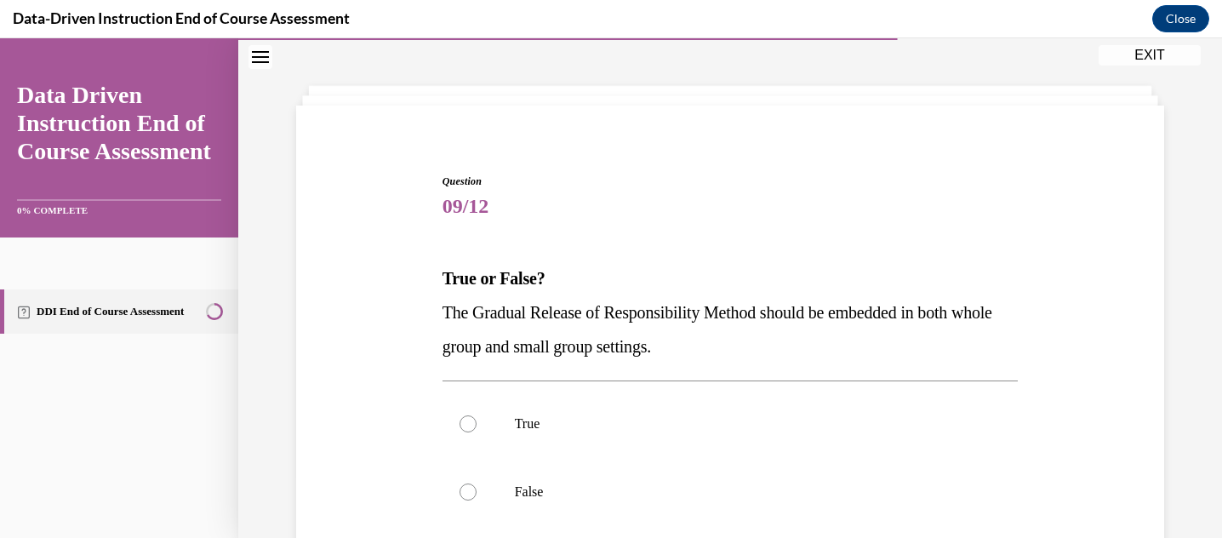
scroll to position [71, 0]
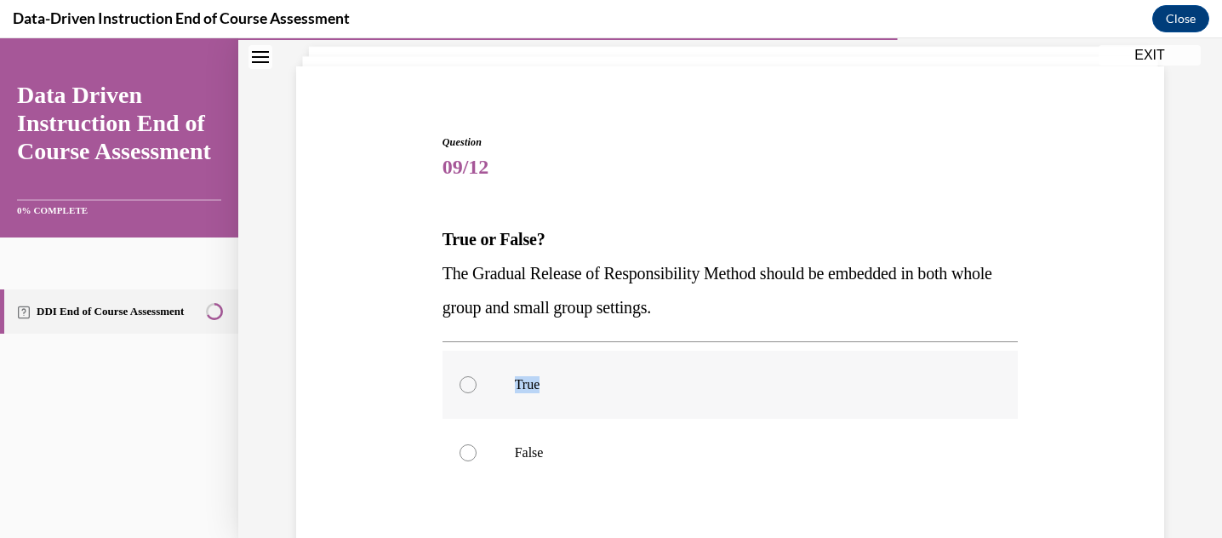
click at [721, 376] on p "True" at bounding box center [745, 384] width 461 height 17
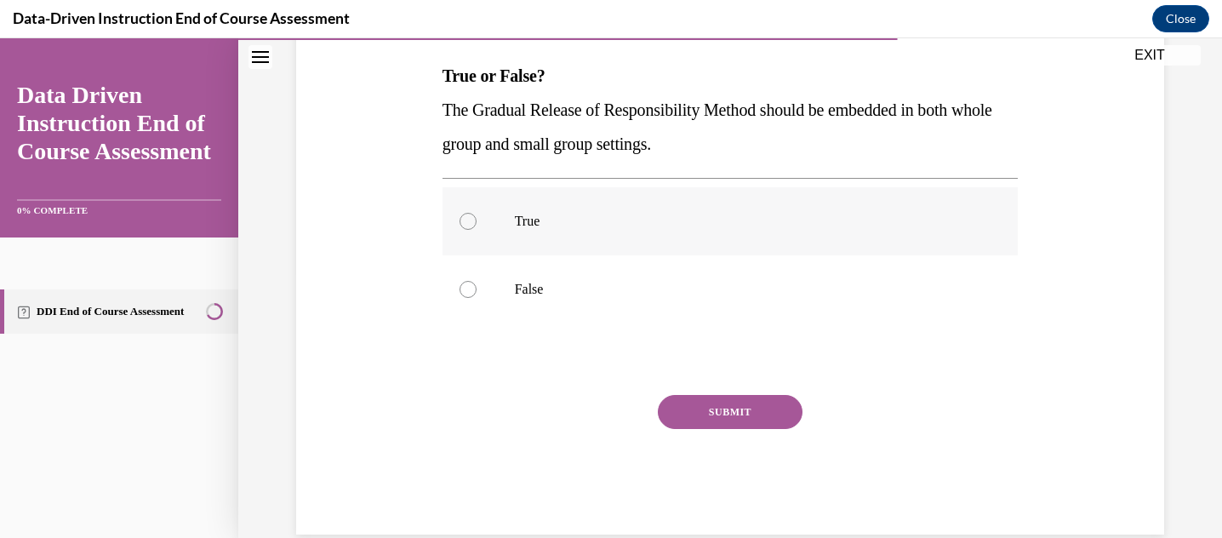
click at [487, 231] on label "True" at bounding box center [730, 221] width 576 height 68
click at [477, 230] on input "True" at bounding box center [468, 221] width 17 height 17
radio input "true"
click at [715, 411] on button "SUBMIT" at bounding box center [730, 412] width 145 height 34
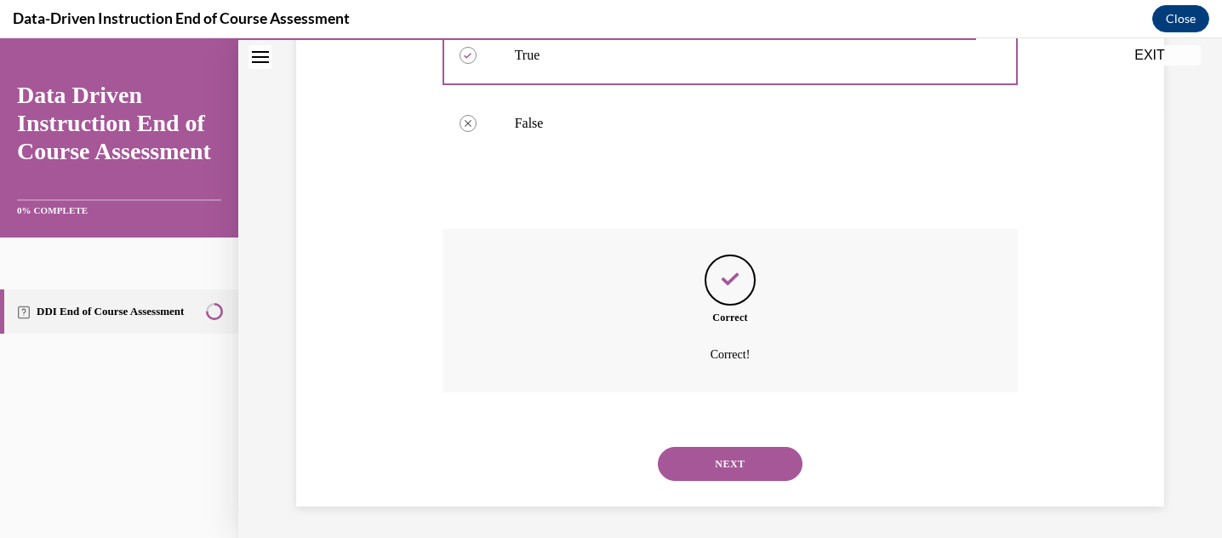
scroll to position [434, 0]
click at [739, 453] on button "NEXT" at bounding box center [730, 461] width 145 height 34
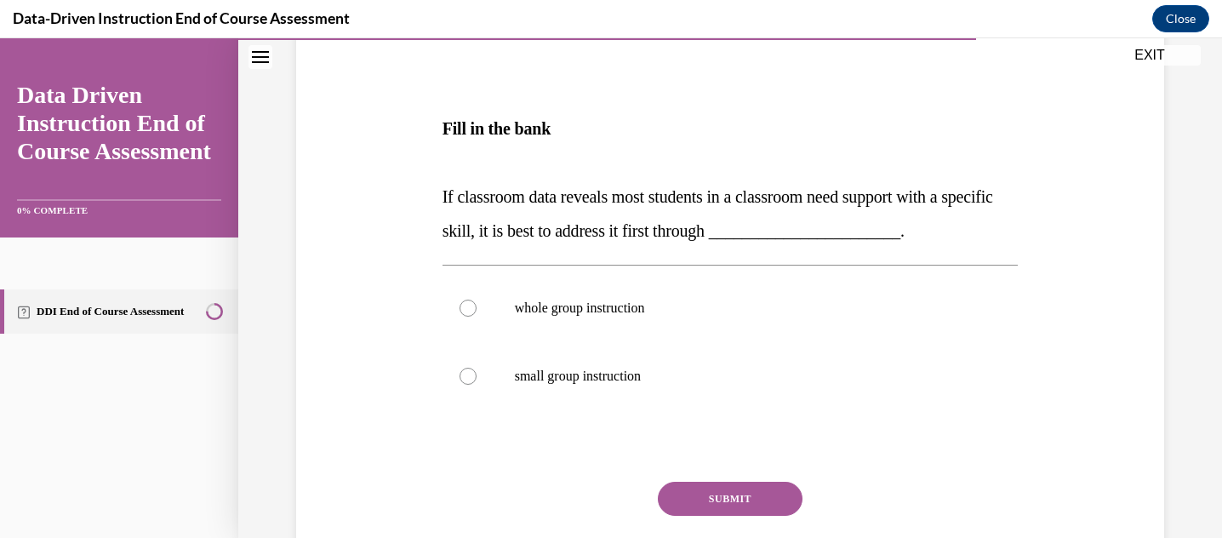
scroll to position [249, 0]
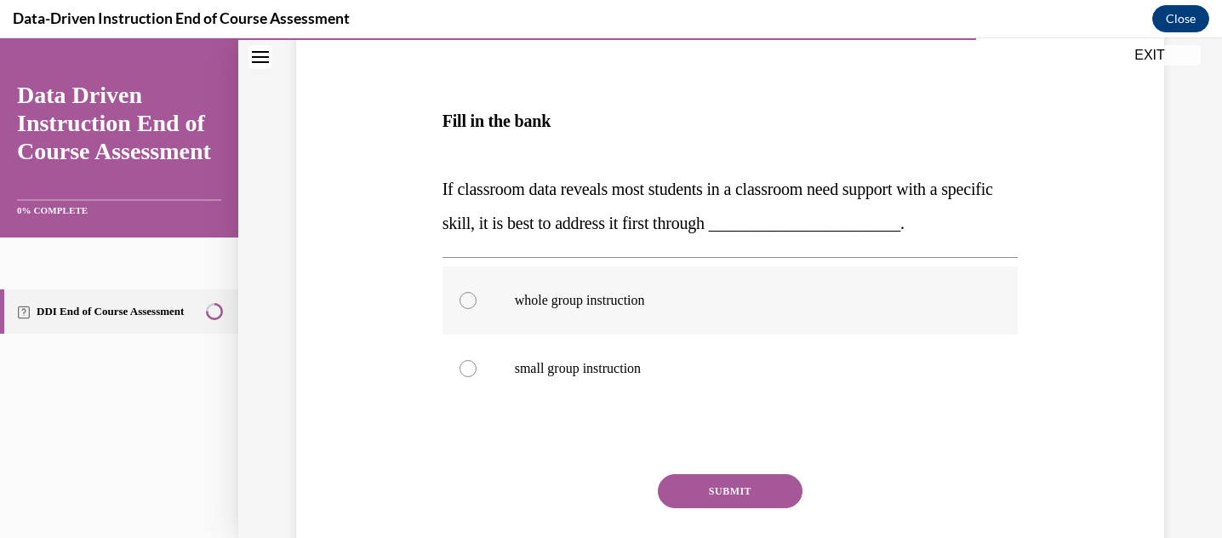
click at [740, 294] on p "whole group instruction" at bounding box center [745, 300] width 461 height 17
click at [477, 294] on input "whole group instruction" at bounding box center [468, 300] width 17 height 17
radio input "true"
click at [711, 484] on button "SUBMIT" at bounding box center [730, 491] width 145 height 34
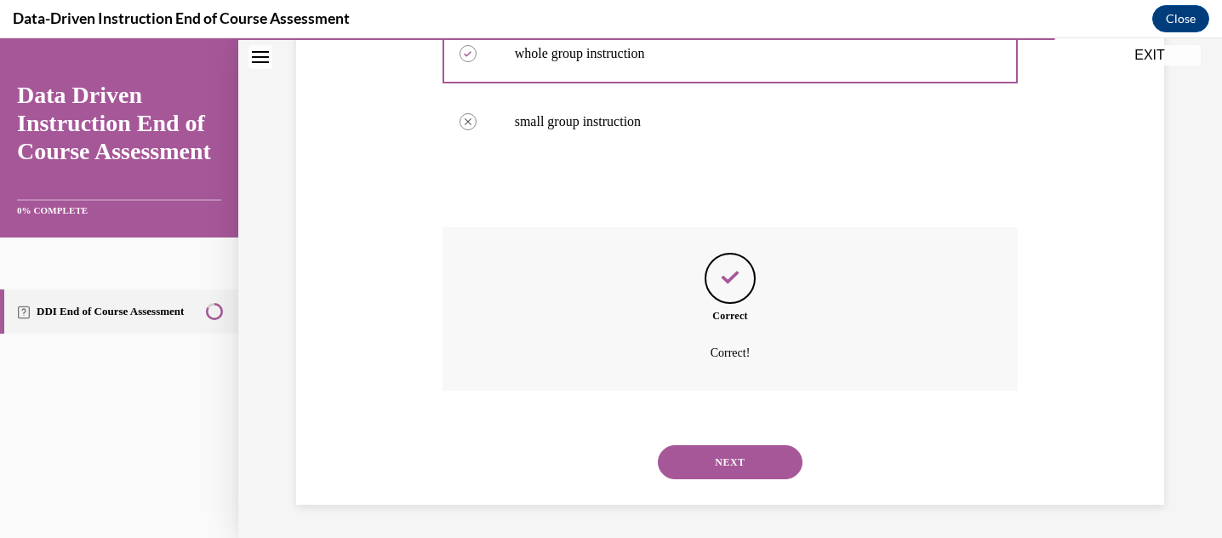
scroll to position [497, 0]
click at [715, 468] on button "NEXT" at bounding box center [730, 461] width 145 height 34
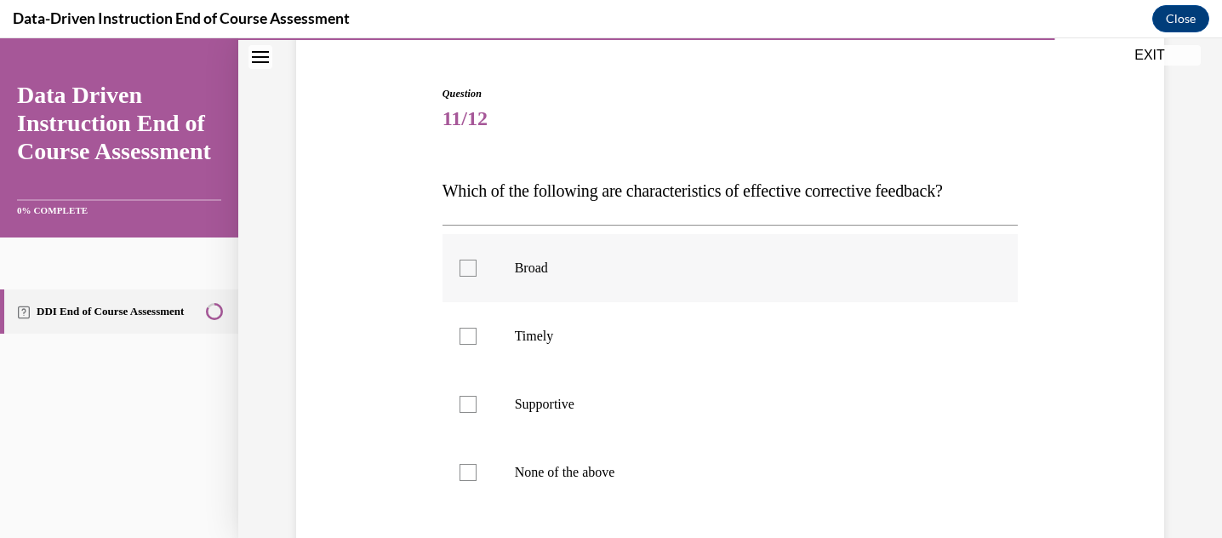
scroll to position [153, 0]
click at [761, 311] on label "Timely" at bounding box center [730, 334] width 576 height 68
click at [477, 325] on input "Timely" at bounding box center [468, 333] width 17 height 17
checkbox input "true"
click at [587, 408] on p "Supportive" at bounding box center [745, 401] width 461 height 17
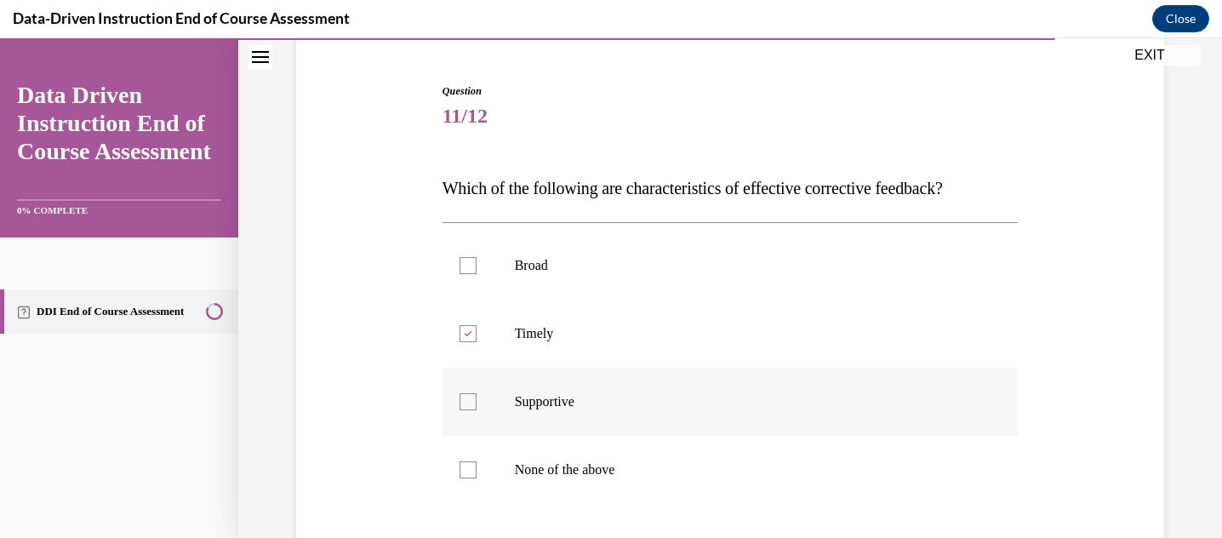
click at [477, 408] on input "Supportive" at bounding box center [468, 401] width 17 height 17
checkbox input "true"
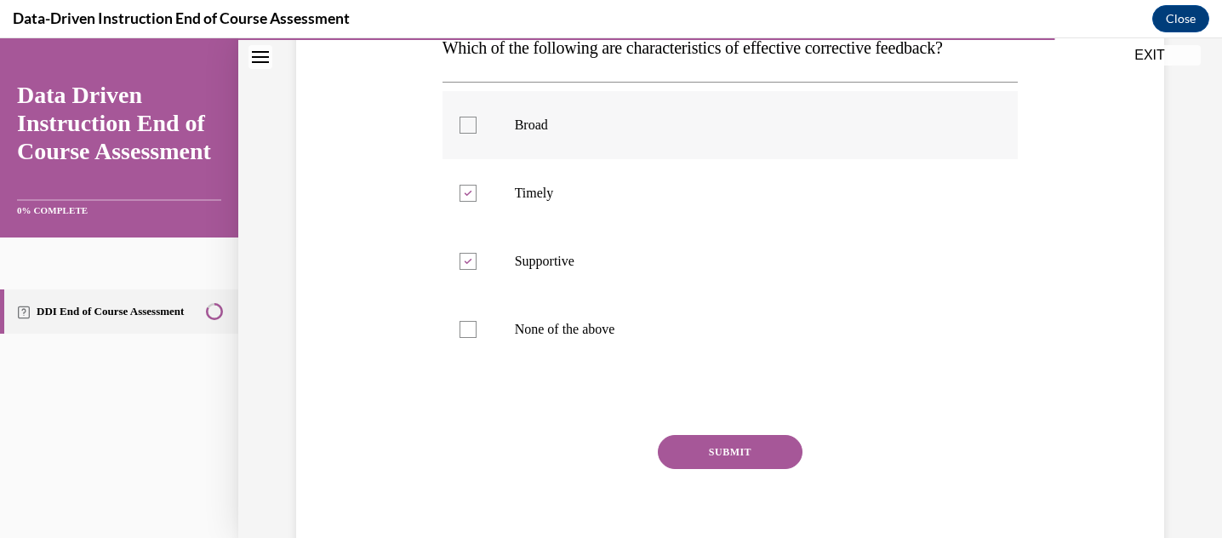
scroll to position [364, 0]
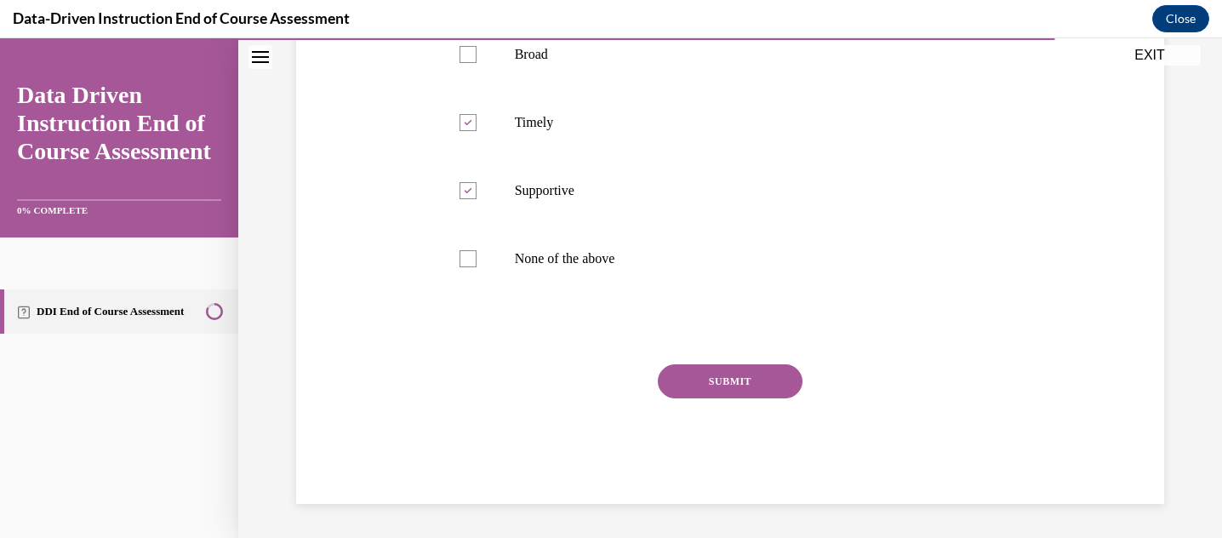
click at [713, 363] on div "Question 11/12 Which of the following are characteristics of effective correcti…" at bounding box center [730, 187] width 576 height 631
click at [714, 379] on button "SUBMIT" at bounding box center [730, 381] width 145 height 34
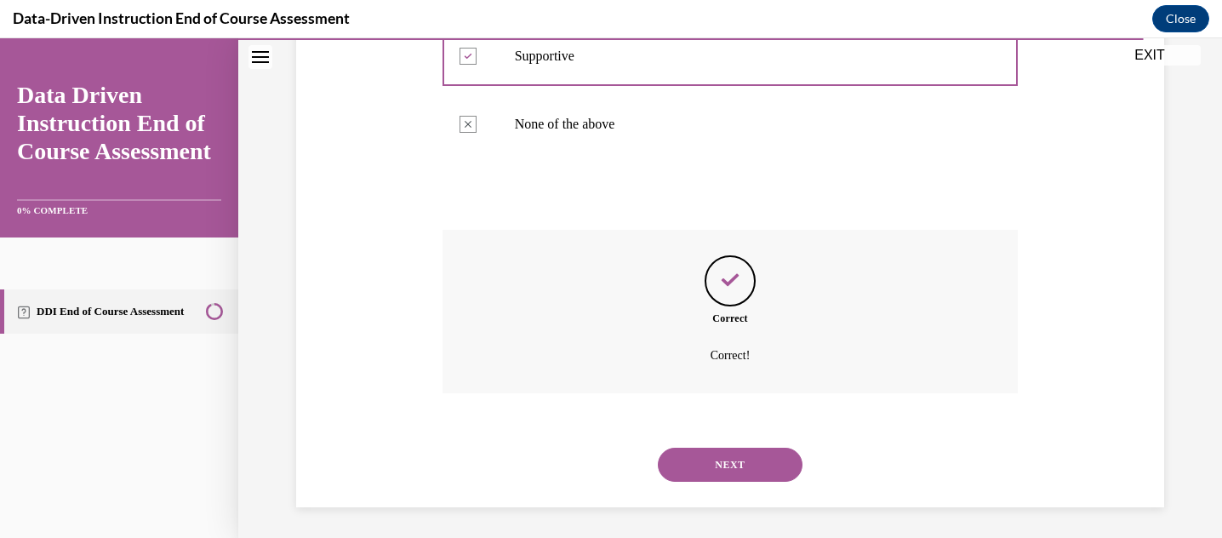
scroll to position [502, 0]
click at [729, 450] on button "NEXT" at bounding box center [730, 461] width 145 height 34
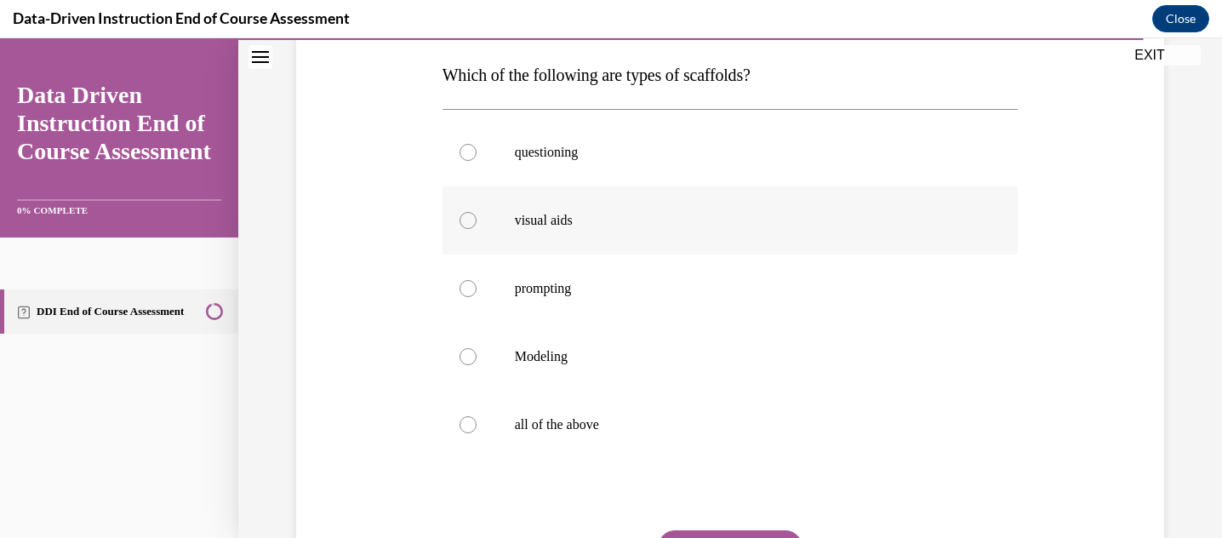
scroll to position [273, 0]
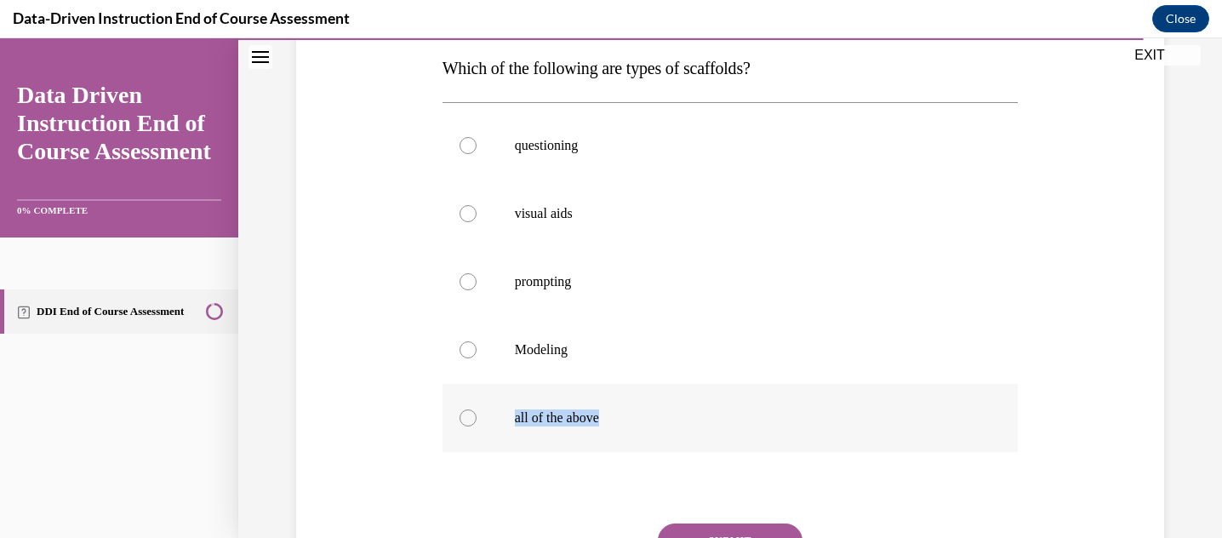
click at [718, 409] on p "all of the above" at bounding box center [745, 417] width 461 height 17
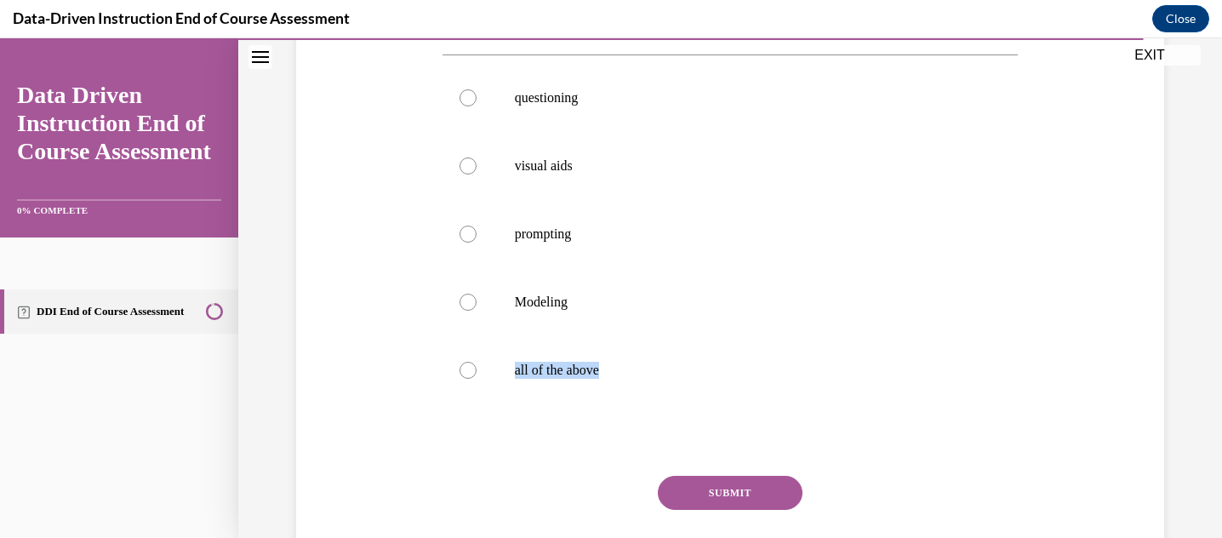
scroll to position [329, 0]
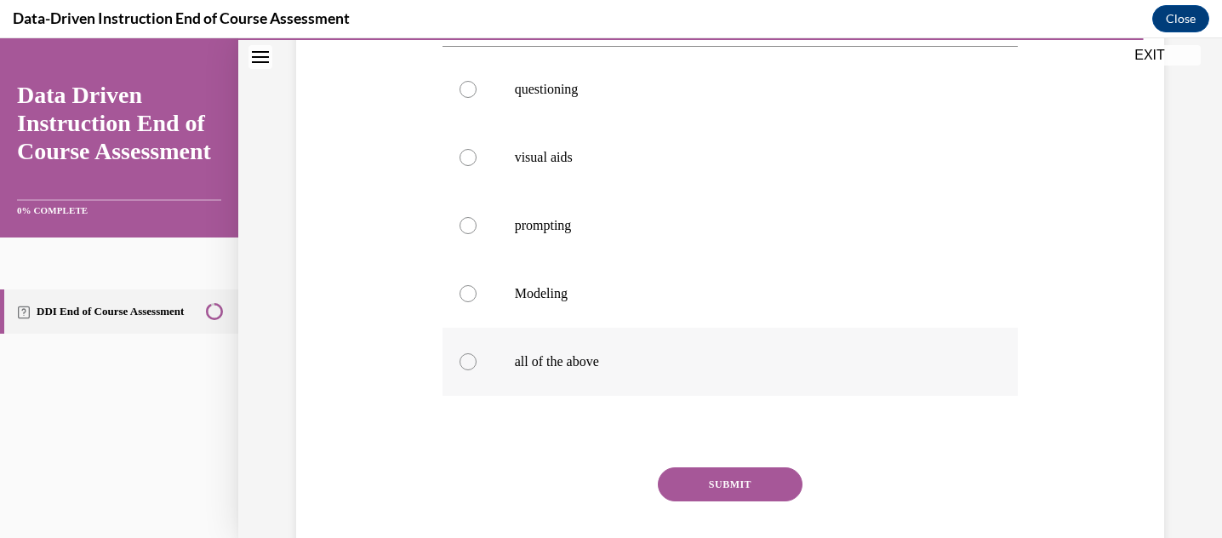
click at [454, 365] on label "all of the above" at bounding box center [730, 362] width 576 height 68
click at [460, 365] on input "all of the above" at bounding box center [468, 361] width 17 height 17
radio input "true"
click at [711, 488] on button "SUBMIT" at bounding box center [730, 484] width 145 height 34
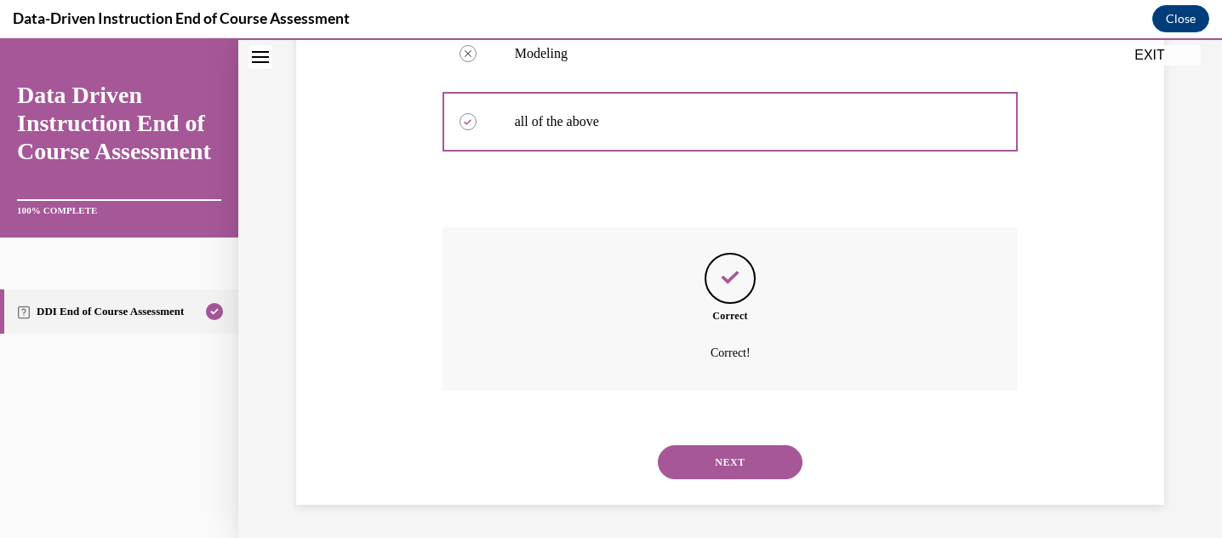
scroll to position [570, 0]
click at [744, 459] on button "NEXT" at bounding box center [730, 461] width 145 height 34
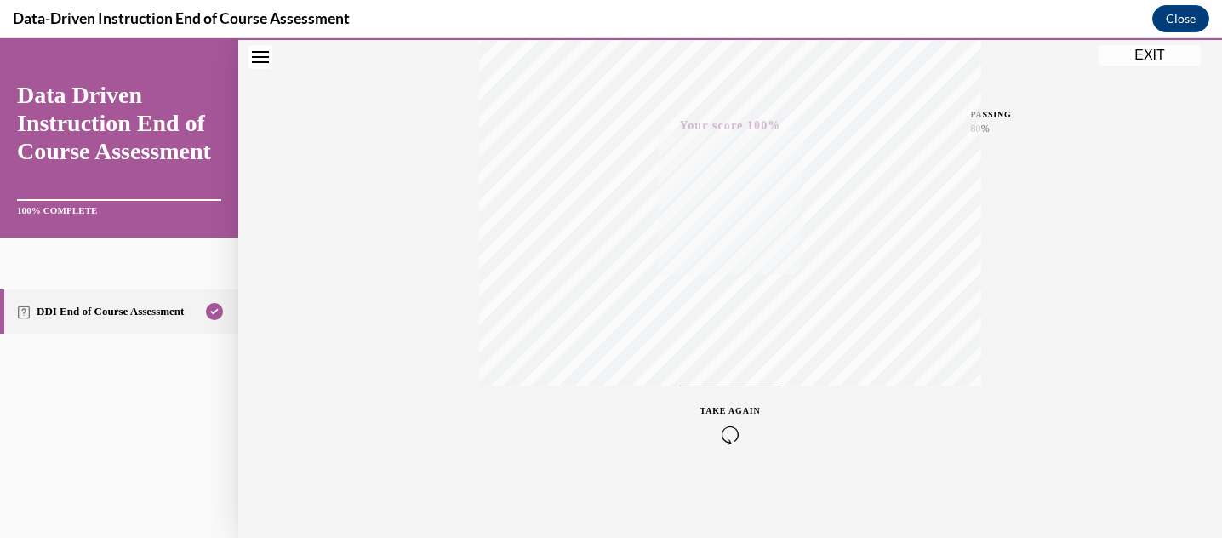
scroll to position [373, 0]
click at [1131, 59] on button "EXIT" at bounding box center [1150, 55] width 102 height 20
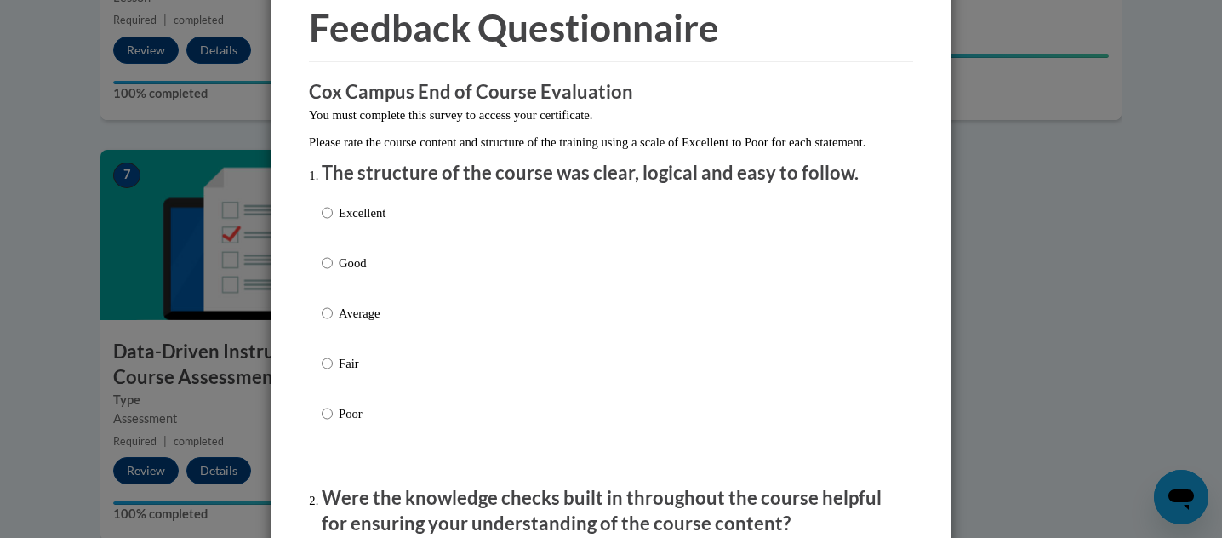
scroll to position [146, 0]
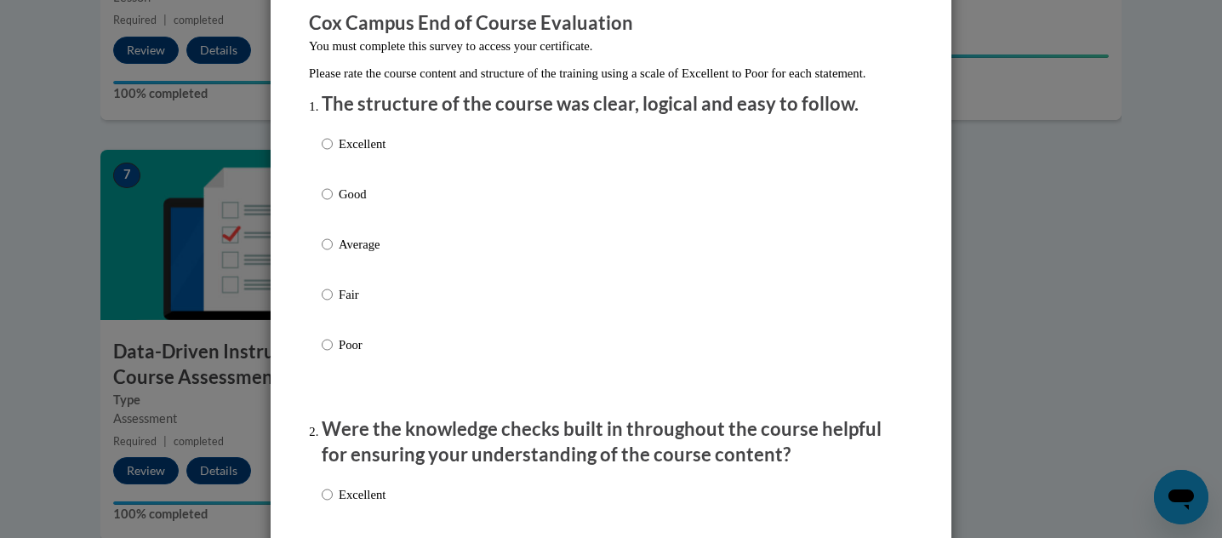
click at [350, 153] on p "Excellent" at bounding box center [362, 143] width 47 height 19
click at [333, 153] on input "Excellent" at bounding box center [327, 143] width 11 height 19
radio input "true"
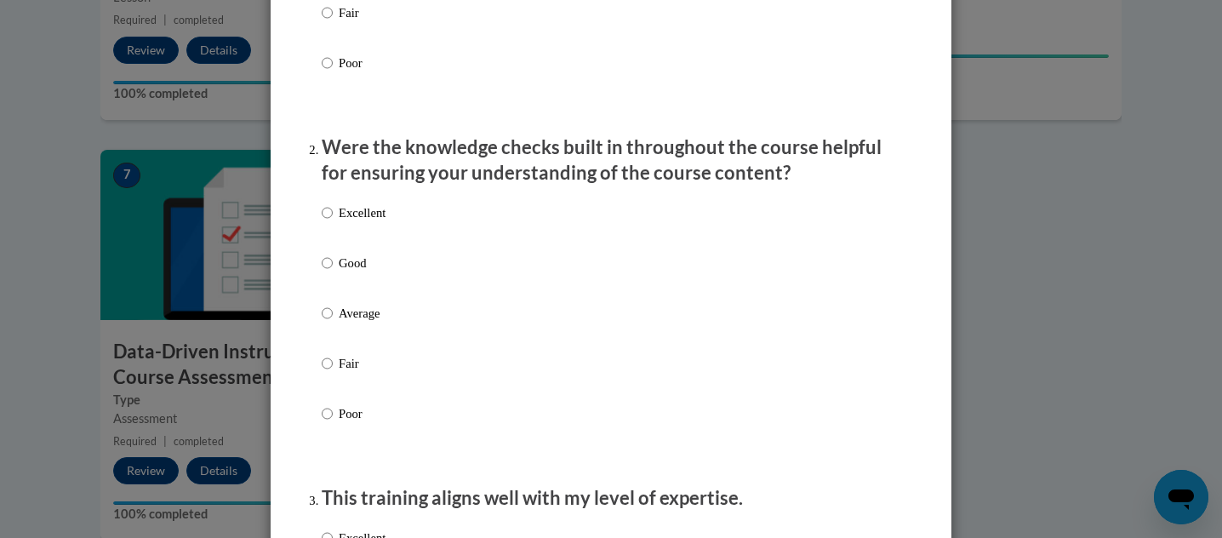
scroll to position [440, 0]
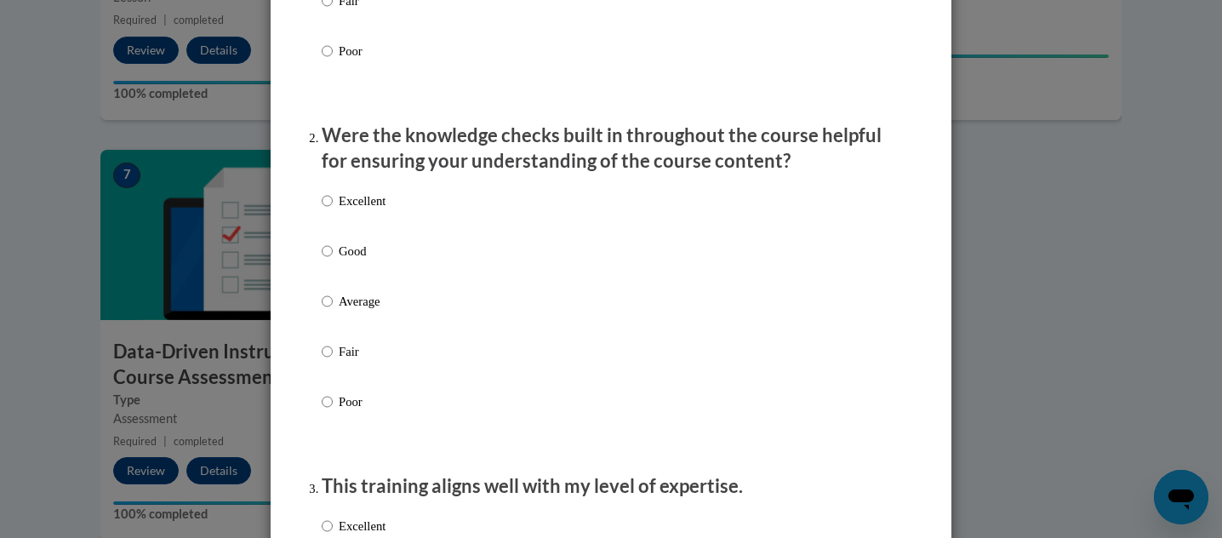
click at [434, 225] on div "Excellent Good Average Fair Poor" at bounding box center [611, 321] width 579 height 277
click at [377, 210] on p "Excellent" at bounding box center [362, 200] width 47 height 19
click at [333, 210] on input "Excellent" at bounding box center [327, 200] width 11 height 19
radio input "true"
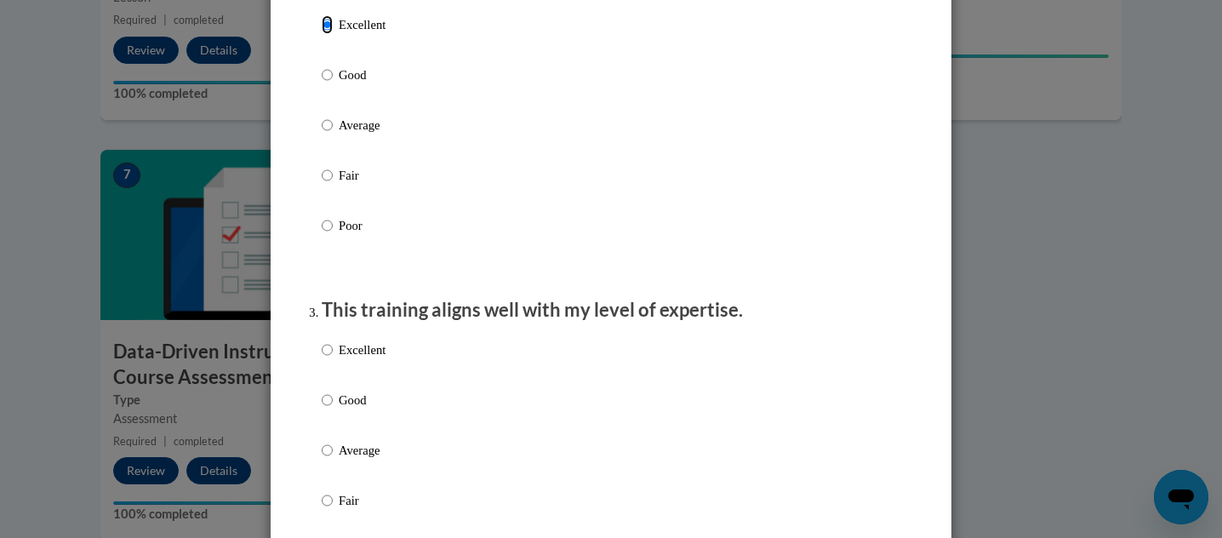
scroll to position [710, 0]
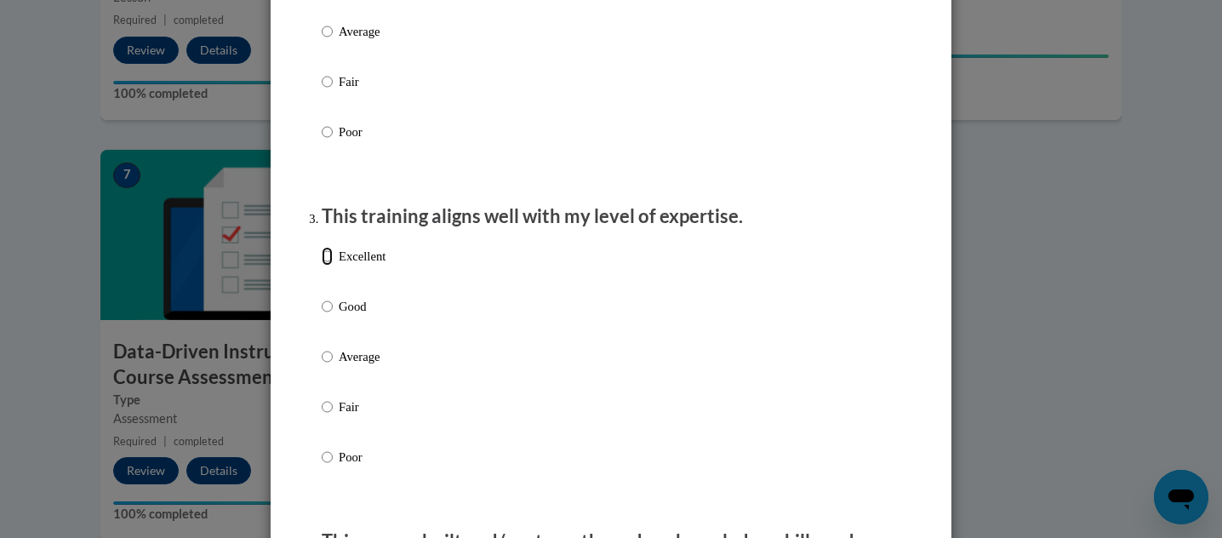
click at [328, 265] on input "Excellent" at bounding box center [327, 256] width 11 height 19
radio input "true"
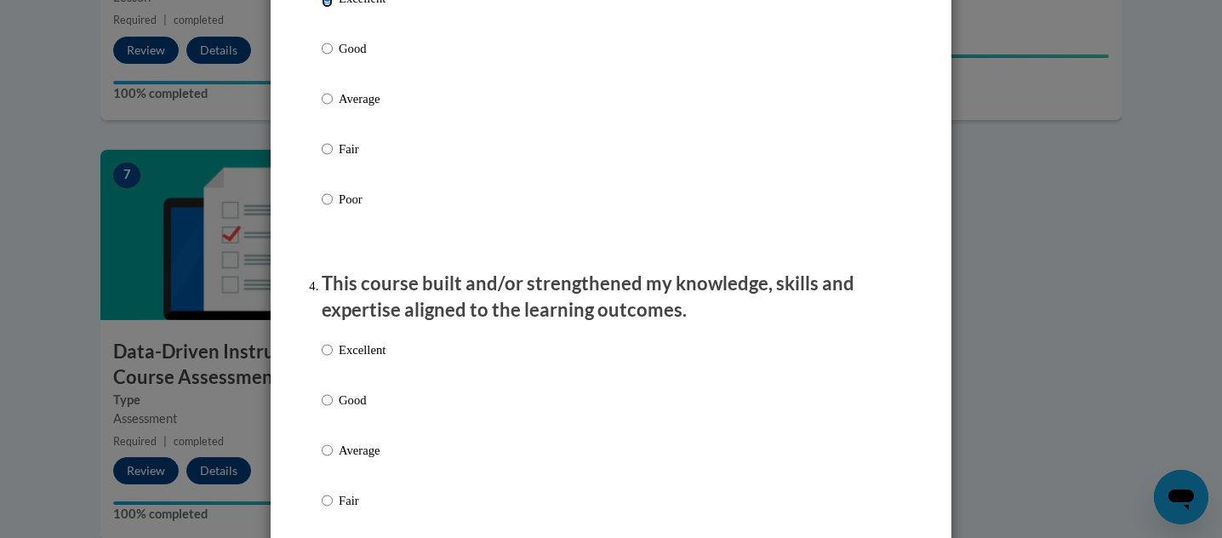
scroll to position [1130, 0]
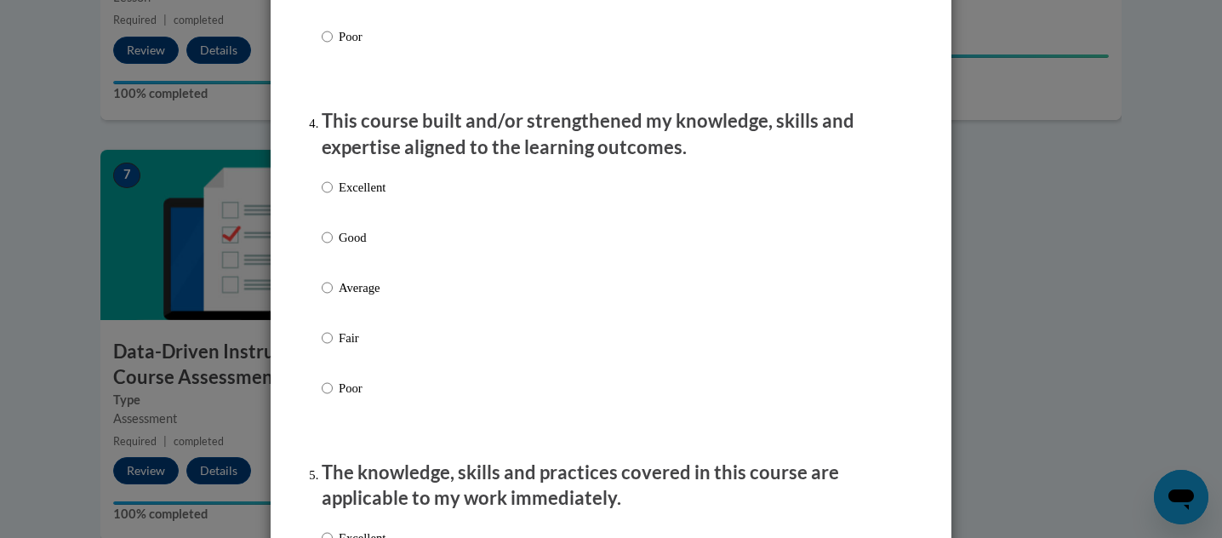
click at [347, 197] on p "Excellent" at bounding box center [362, 187] width 47 height 19
click at [333, 197] on input "Excellent" at bounding box center [327, 187] width 11 height 19
radio input "true"
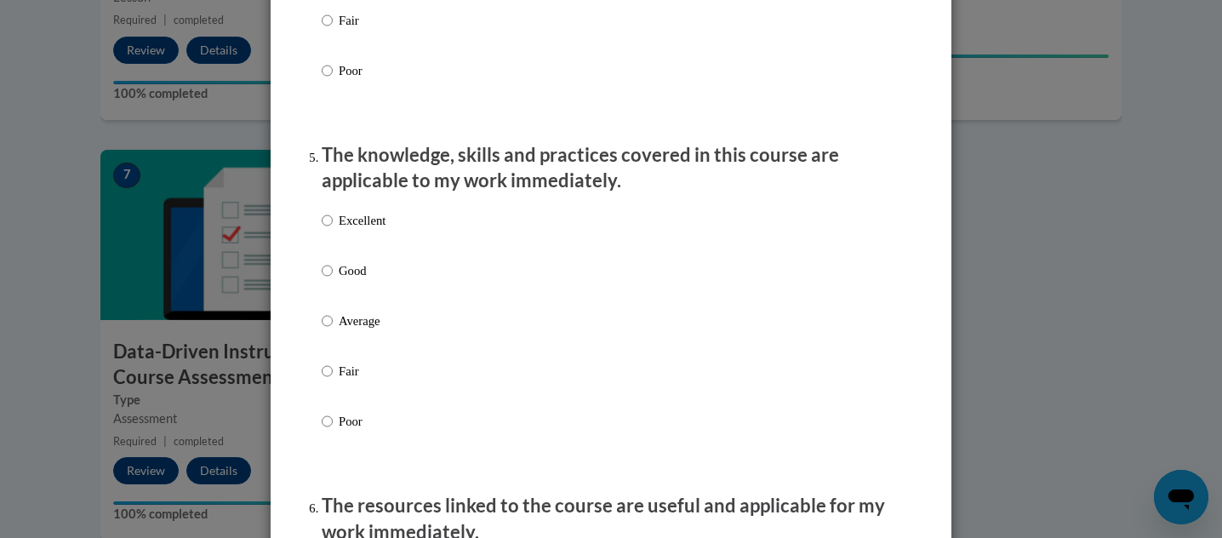
click at [338, 237] on label "Excellent" at bounding box center [354, 234] width 64 height 46
click at [333, 230] on input "Excellent" at bounding box center [327, 220] width 11 height 19
radio input "true"
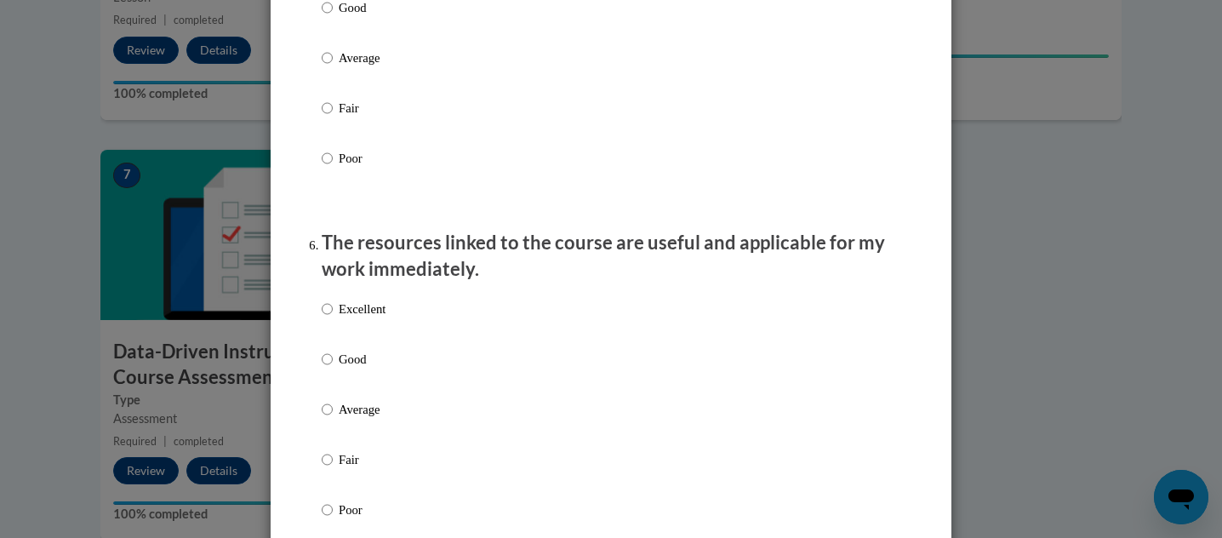
scroll to position [1820, 0]
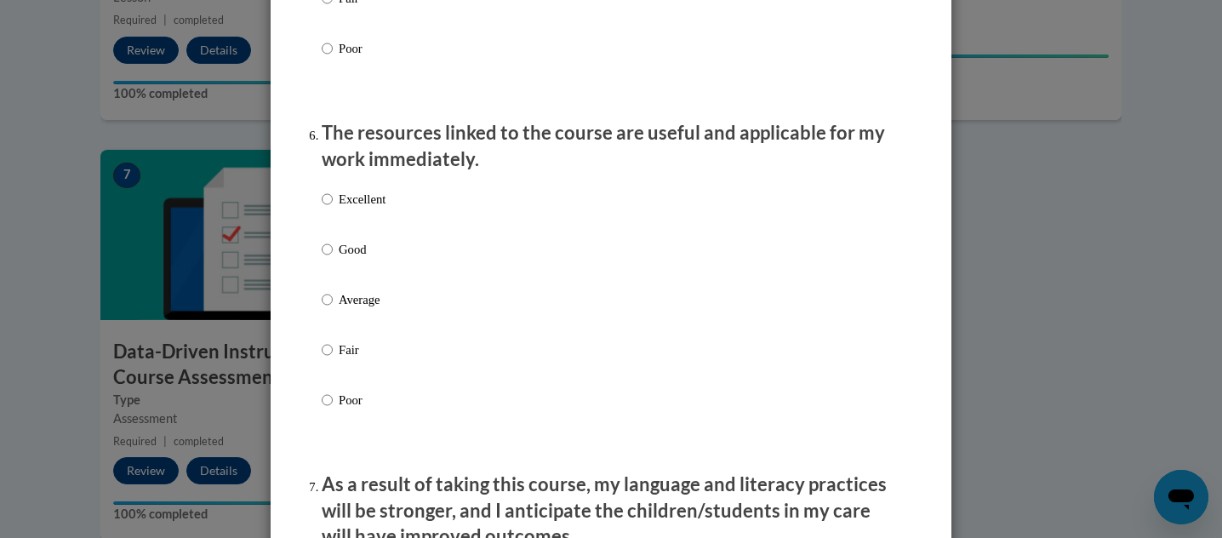
click at [341, 207] on p "Excellent" at bounding box center [362, 199] width 47 height 19
click at [333, 207] on input "Excellent" at bounding box center [327, 199] width 11 height 19
radio input "true"
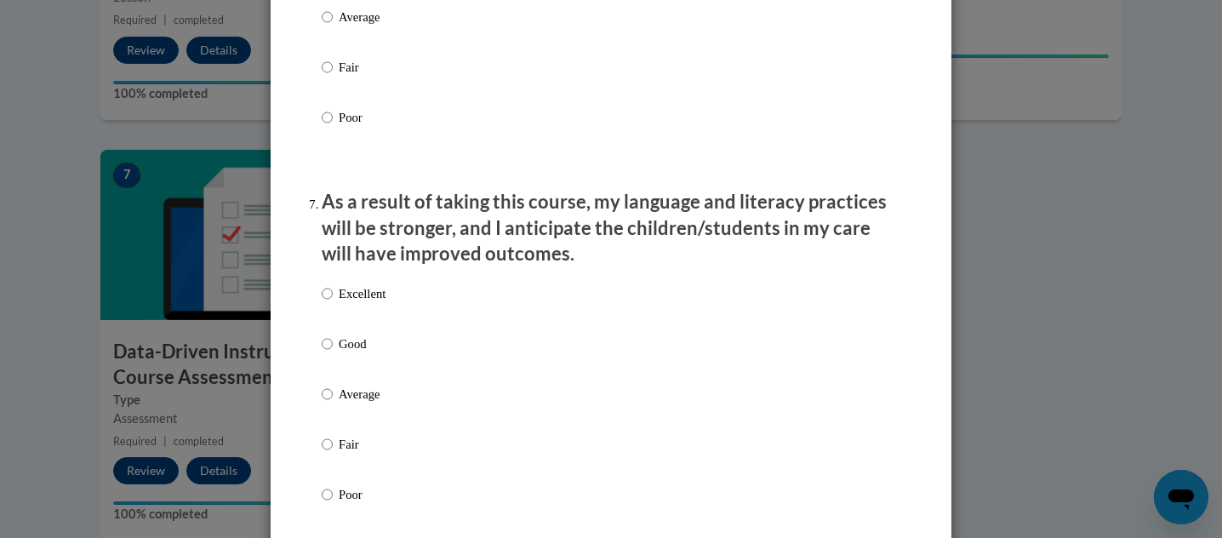
click at [334, 307] on label "Excellent" at bounding box center [354, 307] width 64 height 46
click at [333, 303] on input "Excellent" at bounding box center [327, 293] width 11 height 19
radio input "true"
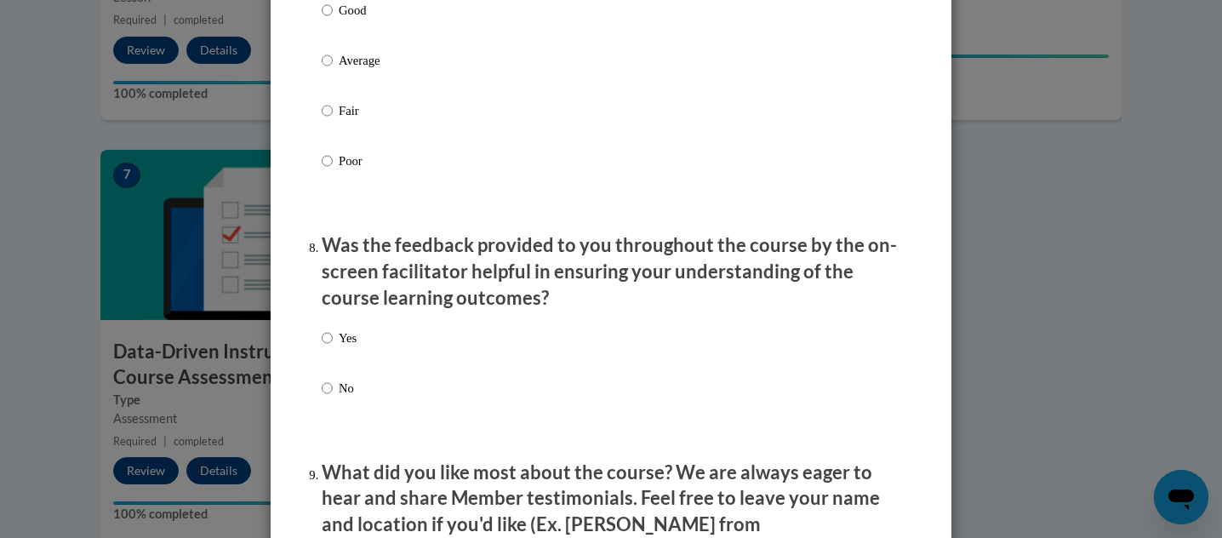
scroll to position [2566, 0]
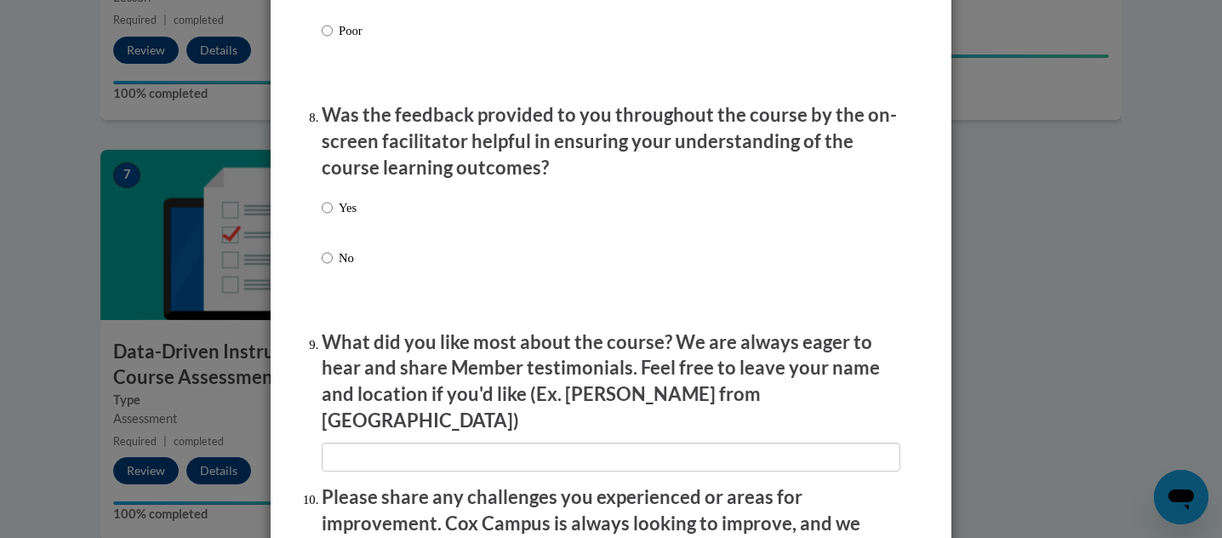
click at [365, 215] on div "Yes No" at bounding box center [611, 253] width 579 height 127
click at [325, 217] on input "Yes" at bounding box center [327, 207] width 11 height 19
radio input "true"
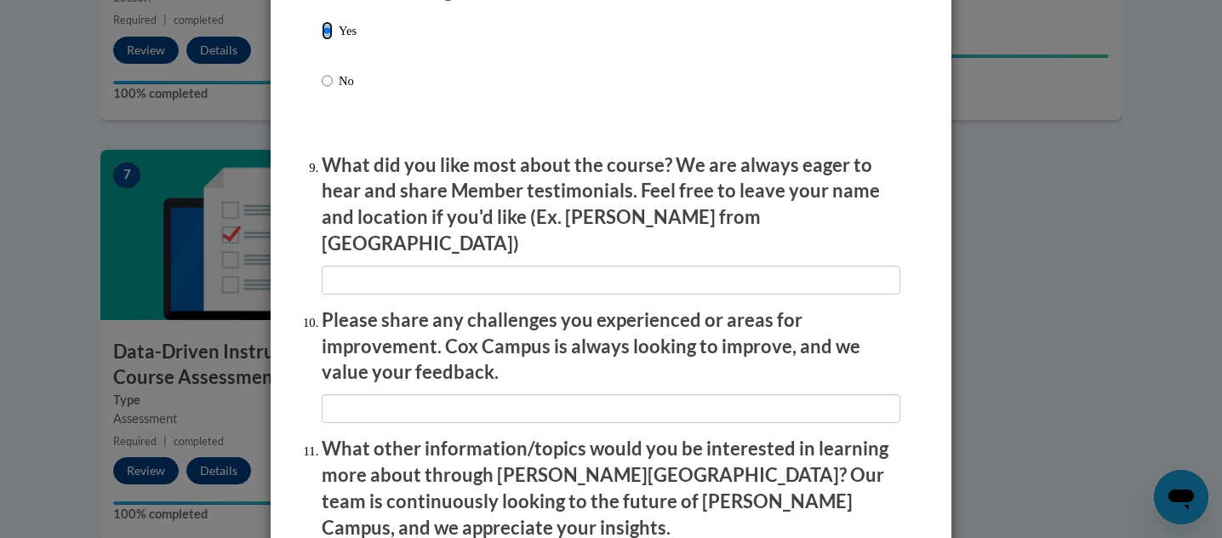
scroll to position [3002, 0]
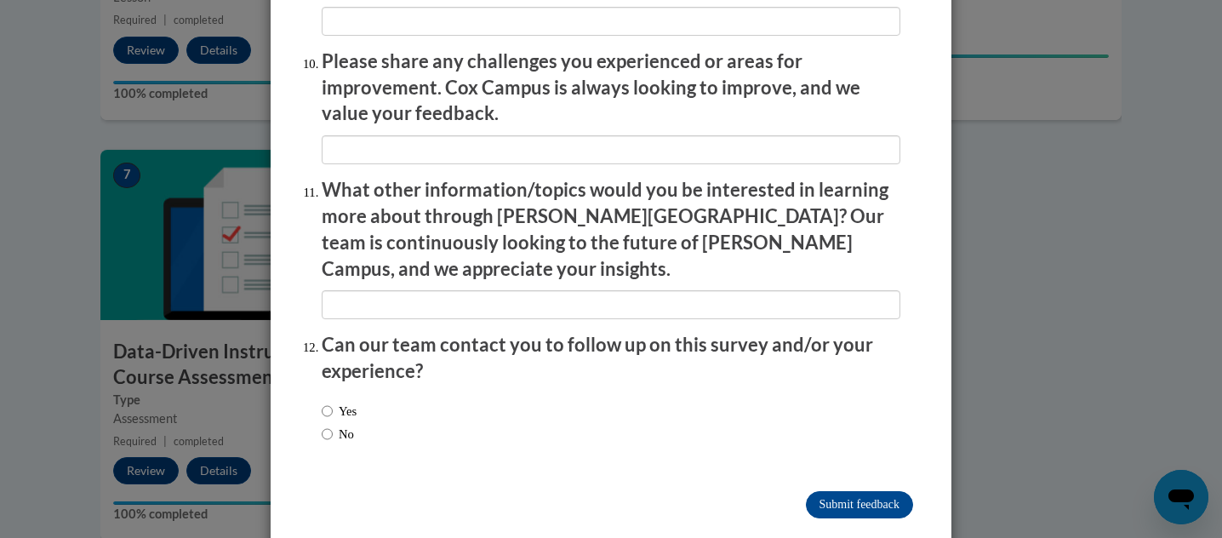
click at [323, 425] on input "No" at bounding box center [327, 434] width 11 height 19
radio input "true"
click at [819, 491] on input "Submit feedback" at bounding box center [859, 504] width 107 height 27
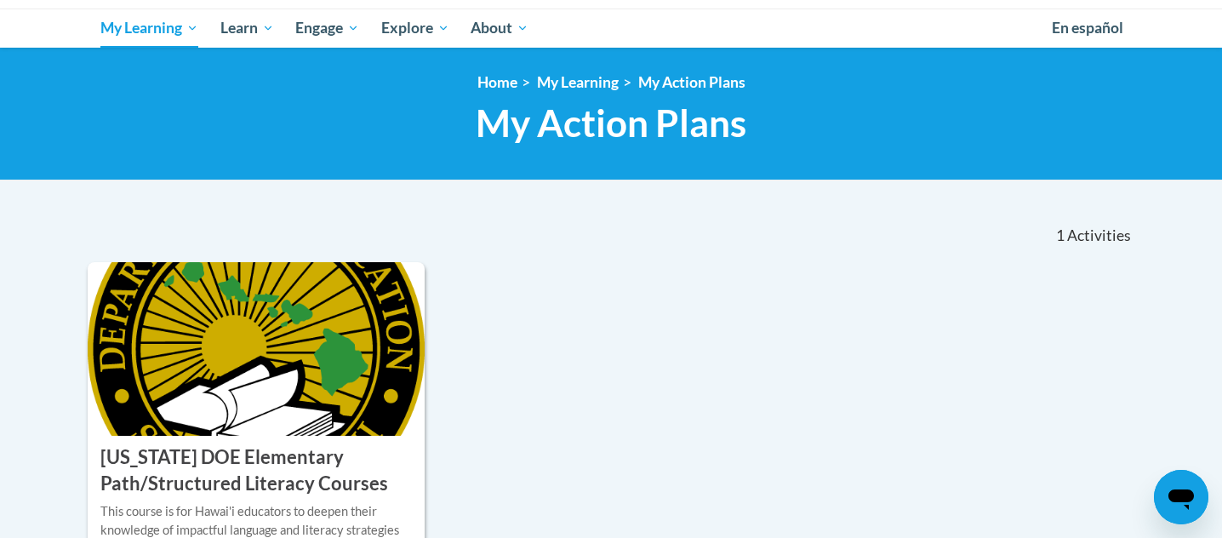
scroll to position [194, 0]
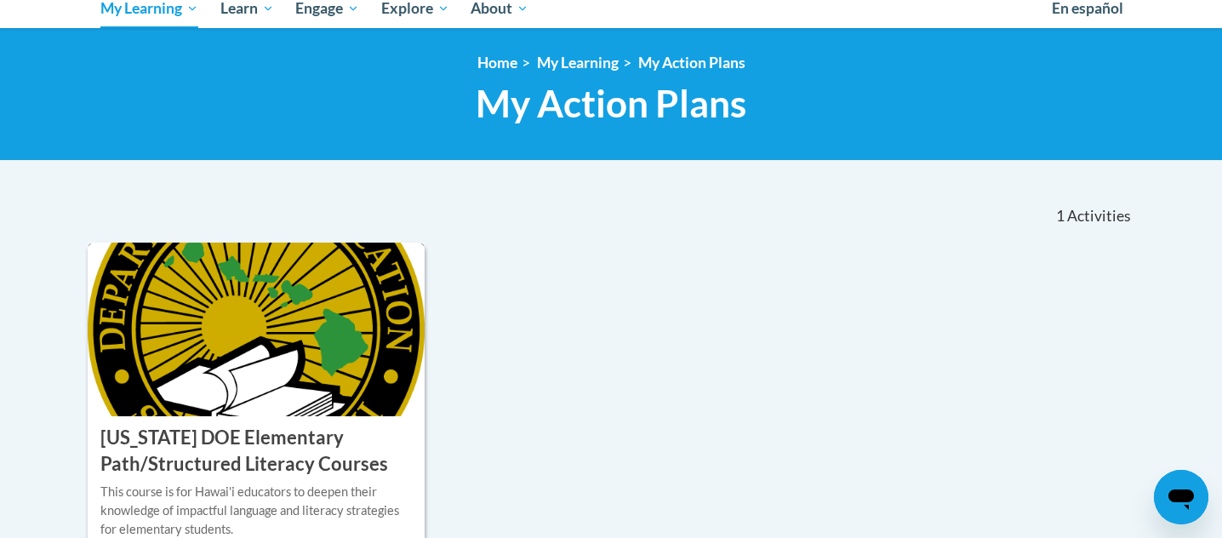
click at [289, 358] on img at bounding box center [256, 330] width 337 height 174
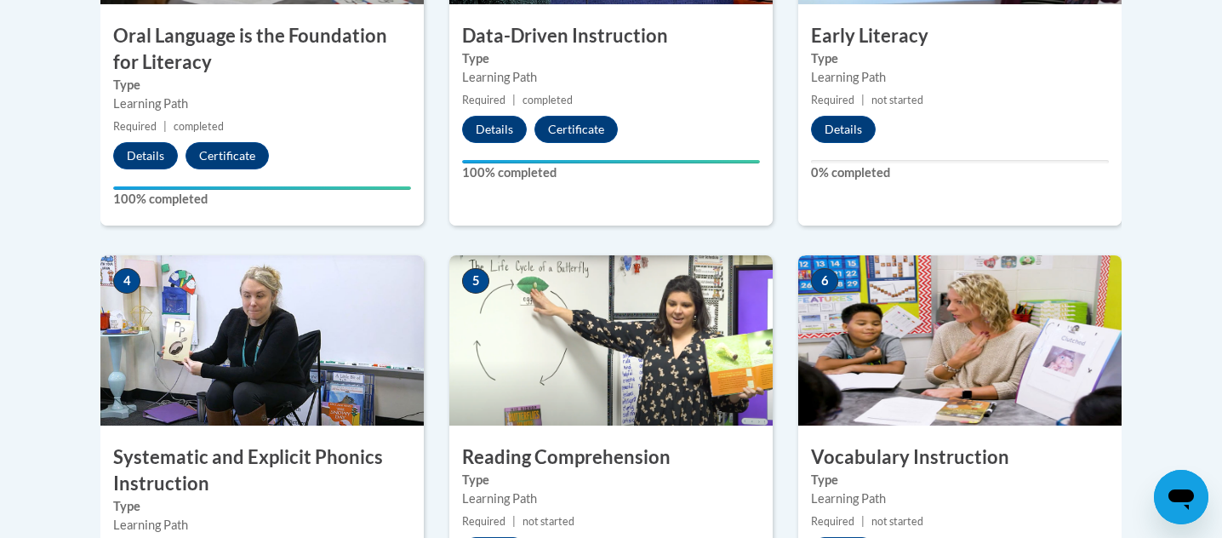
scroll to position [684, 0]
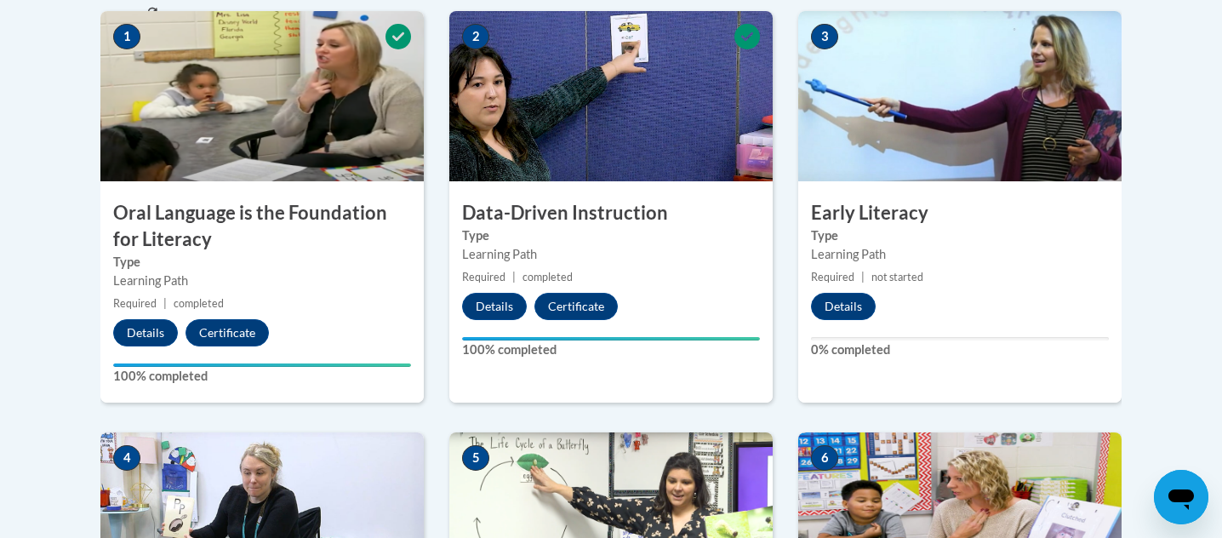
click at [919, 126] on img at bounding box center [959, 96] width 323 height 170
click at [890, 155] on img at bounding box center [959, 96] width 323 height 170
click at [867, 217] on h3 "Early Literacy" at bounding box center [959, 213] width 323 height 26
click at [994, 120] on img at bounding box center [959, 96] width 323 height 170
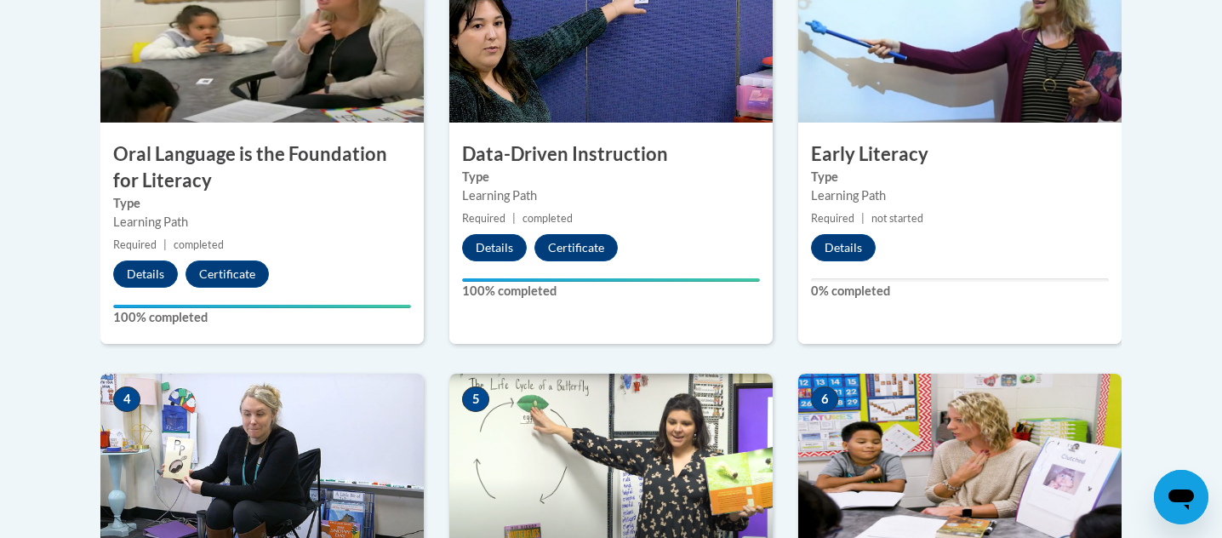
click at [937, 54] on img at bounding box center [959, 37] width 323 height 170
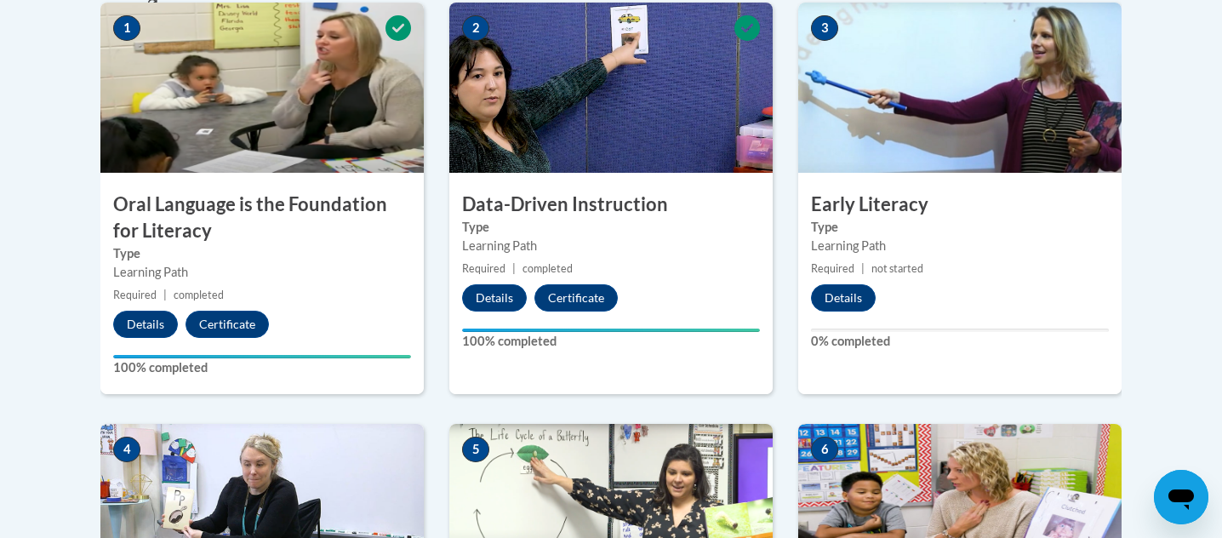
scroll to position [688, 0]
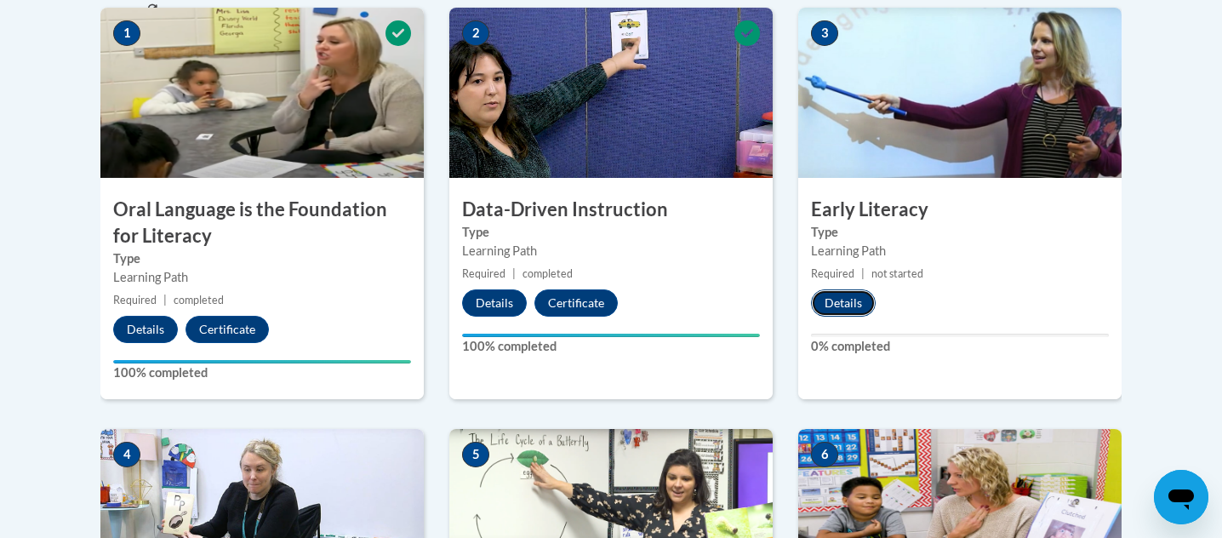
click at [856, 298] on button "Details" at bounding box center [843, 302] width 65 height 27
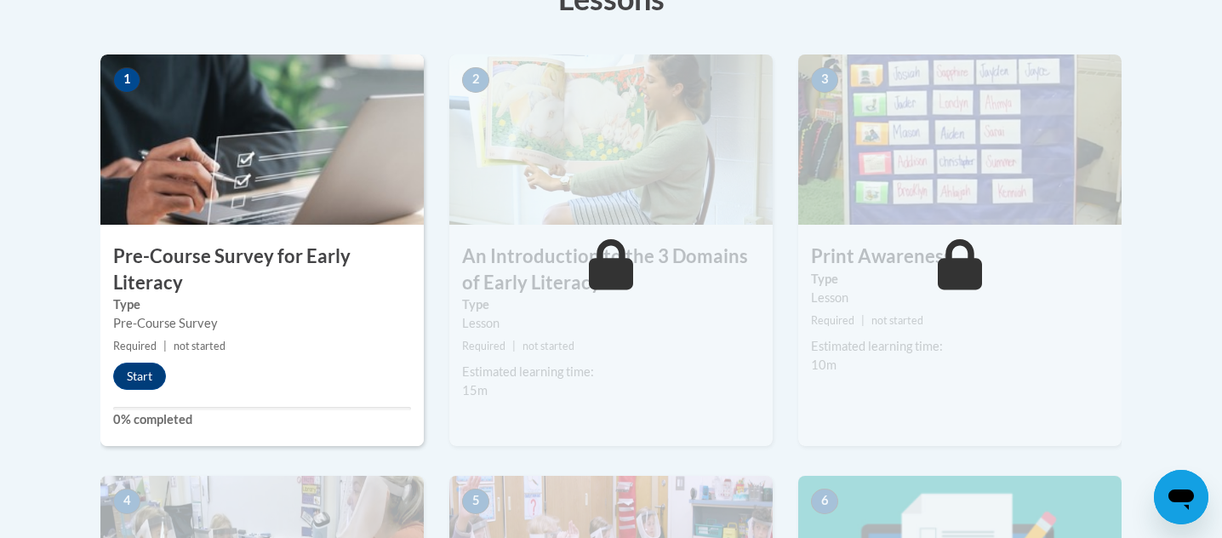
scroll to position [550, 0]
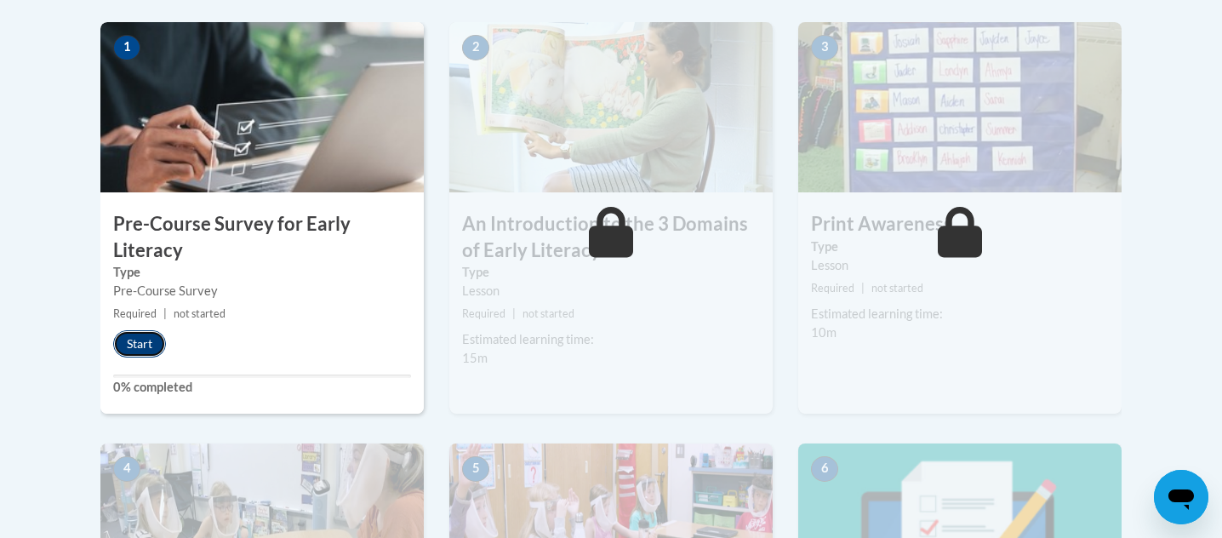
click at [140, 344] on button "Start" at bounding box center [139, 343] width 53 height 27
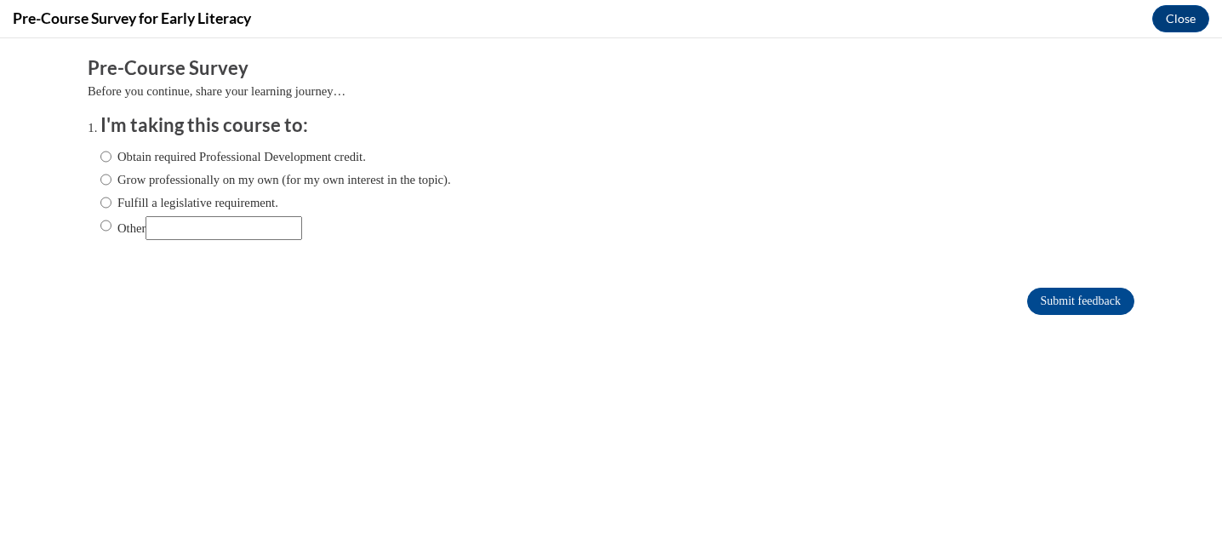
scroll to position [0, 0]
click at [116, 178] on label "Grow professionally on my own (for my own interest in the topic)." at bounding box center [275, 179] width 351 height 19
click at [111, 178] on input "Grow professionally on my own (for my own interest in the topic)." at bounding box center [105, 179] width 11 height 19
radio input "true"
click at [1060, 305] on input "Submit feedback" at bounding box center [1080, 301] width 107 height 27
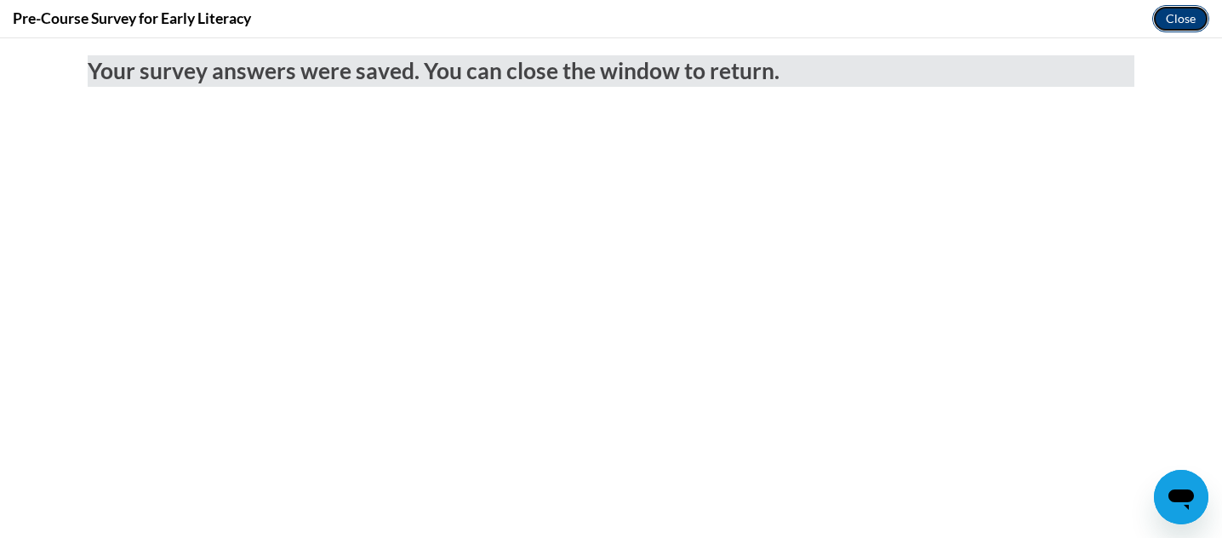
click at [1168, 20] on button "Close" at bounding box center [1180, 18] width 57 height 27
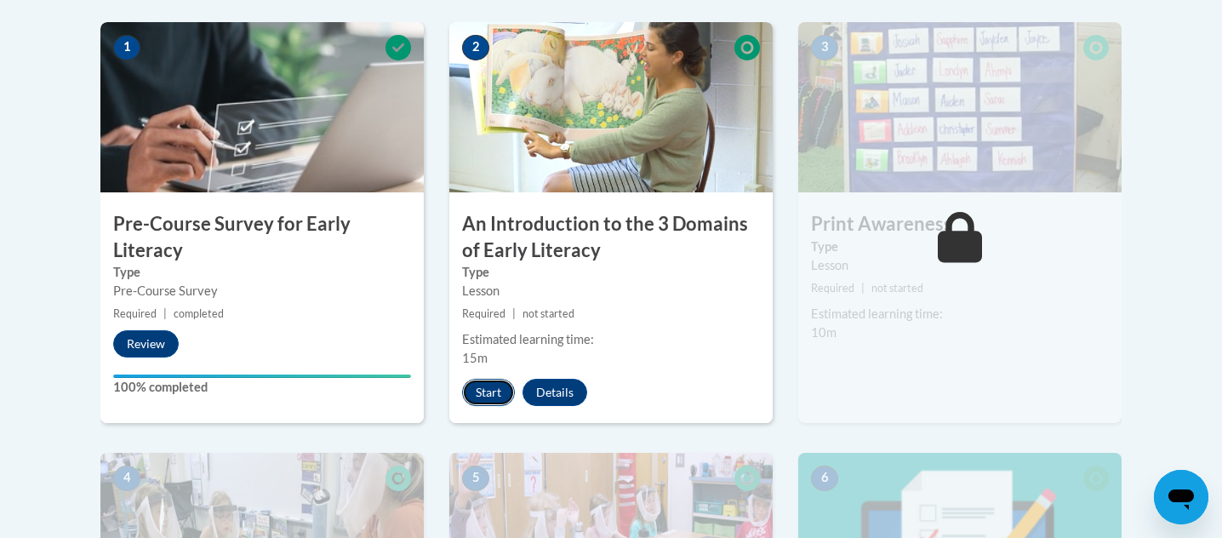
click at [494, 388] on button "Start" at bounding box center [488, 392] width 53 height 27
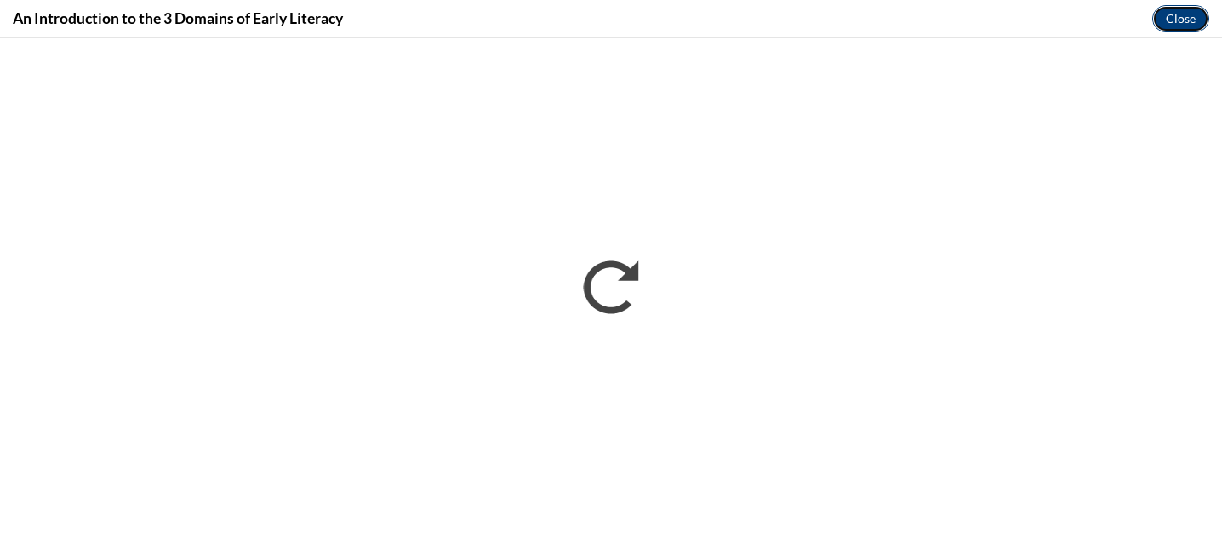
click at [1164, 19] on button "Close" at bounding box center [1180, 18] width 57 height 27
